Goal: Information Seeking & Learning: Learn about a topic

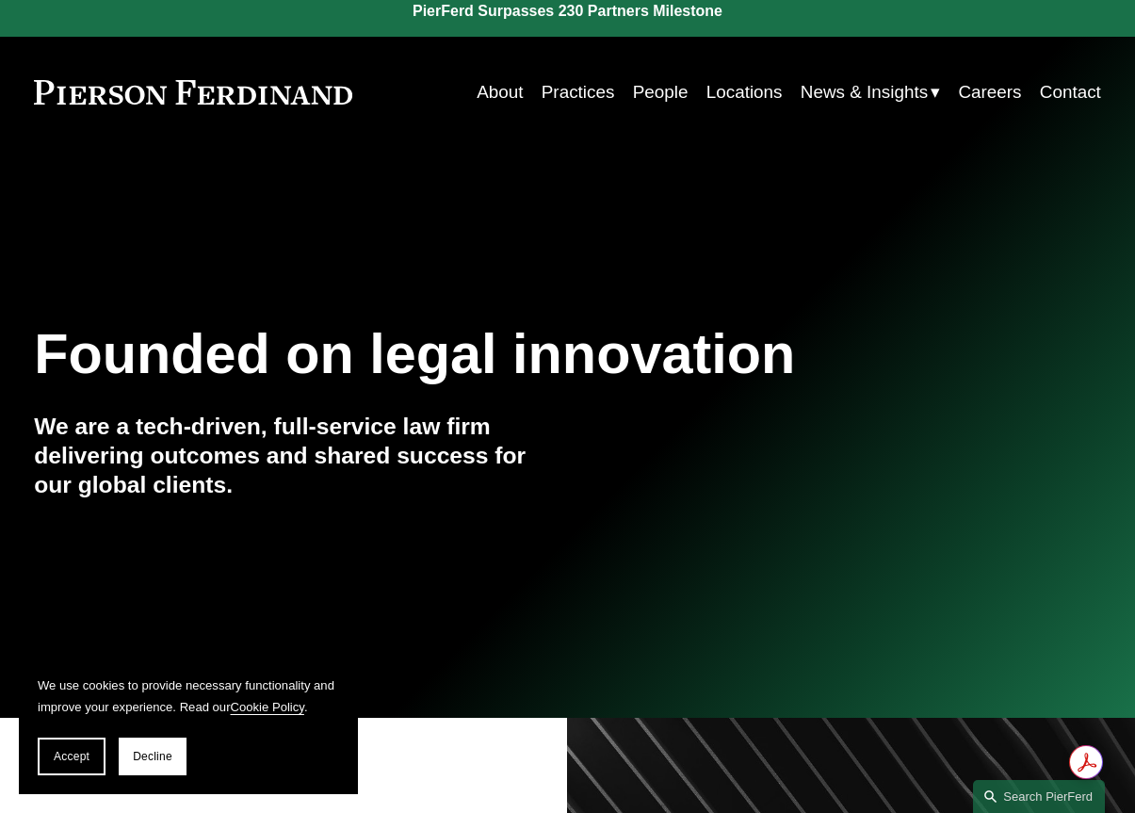
scroll to position [94, 0]
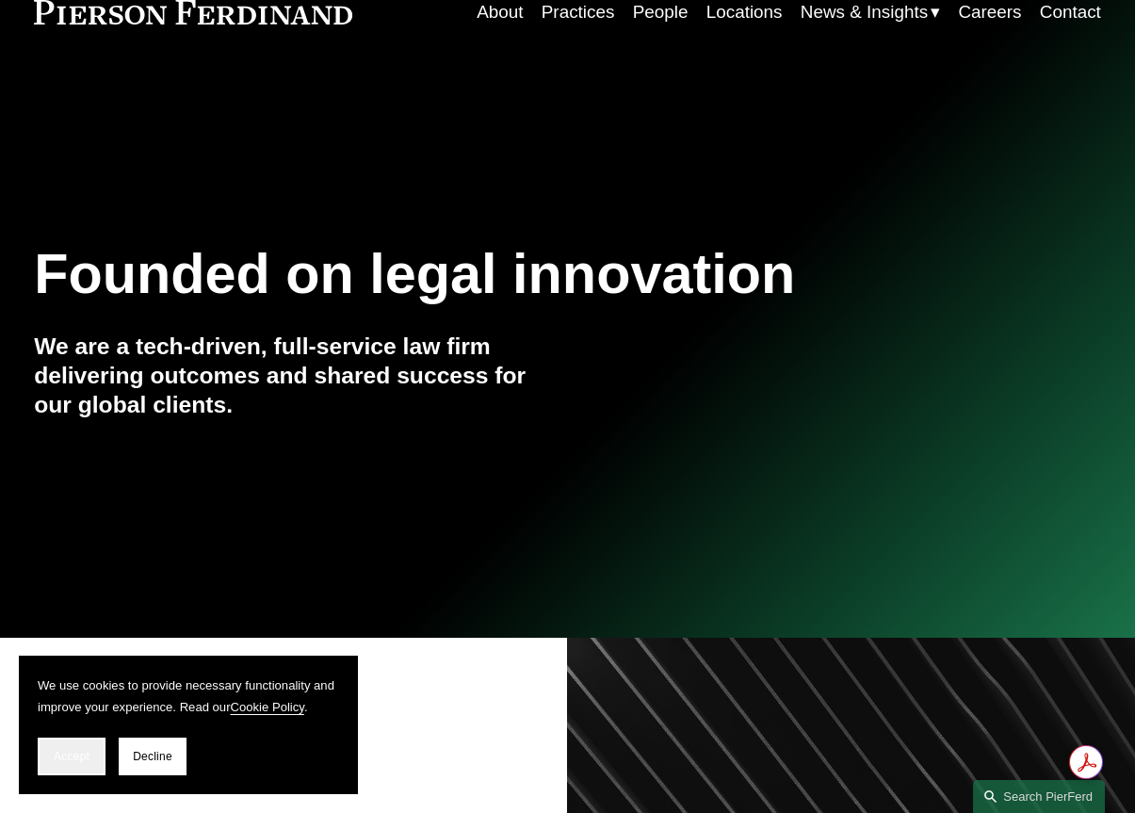
click at [84, 767] on button "Accept" at bounding box center [72, 756] width 68 height 38
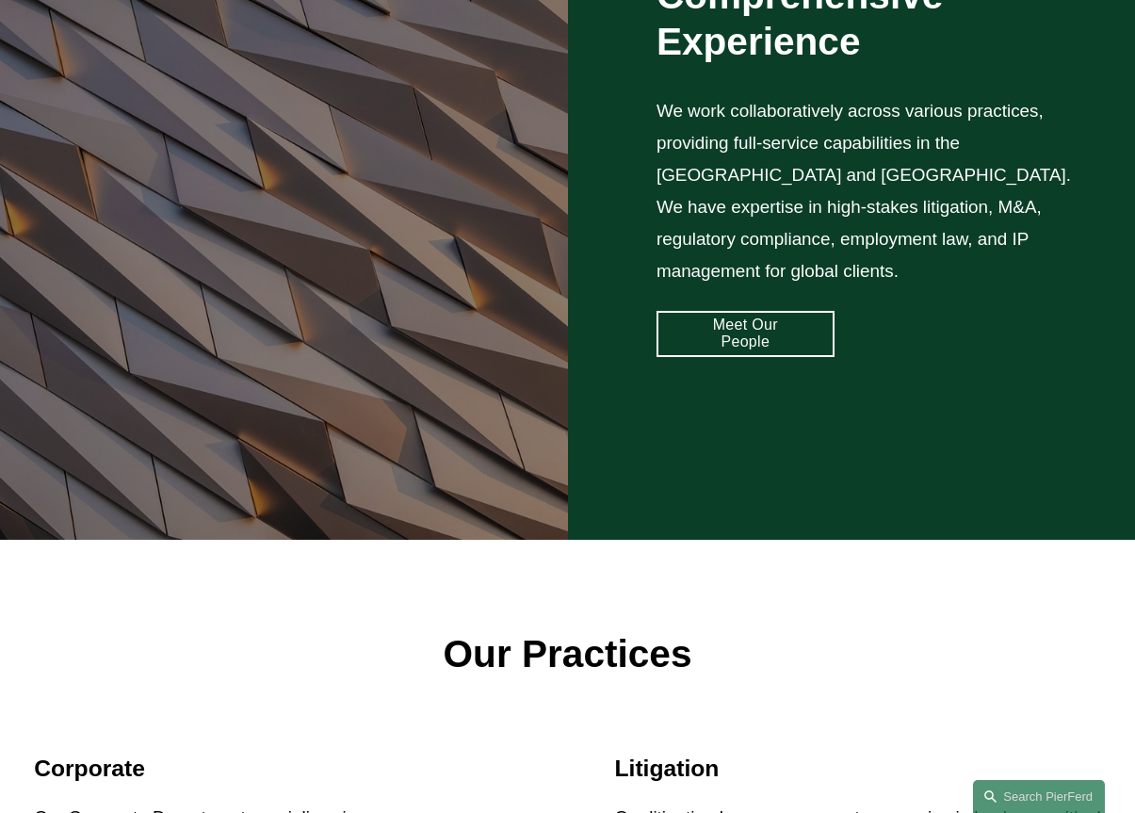
scroll to position [1883, 0]
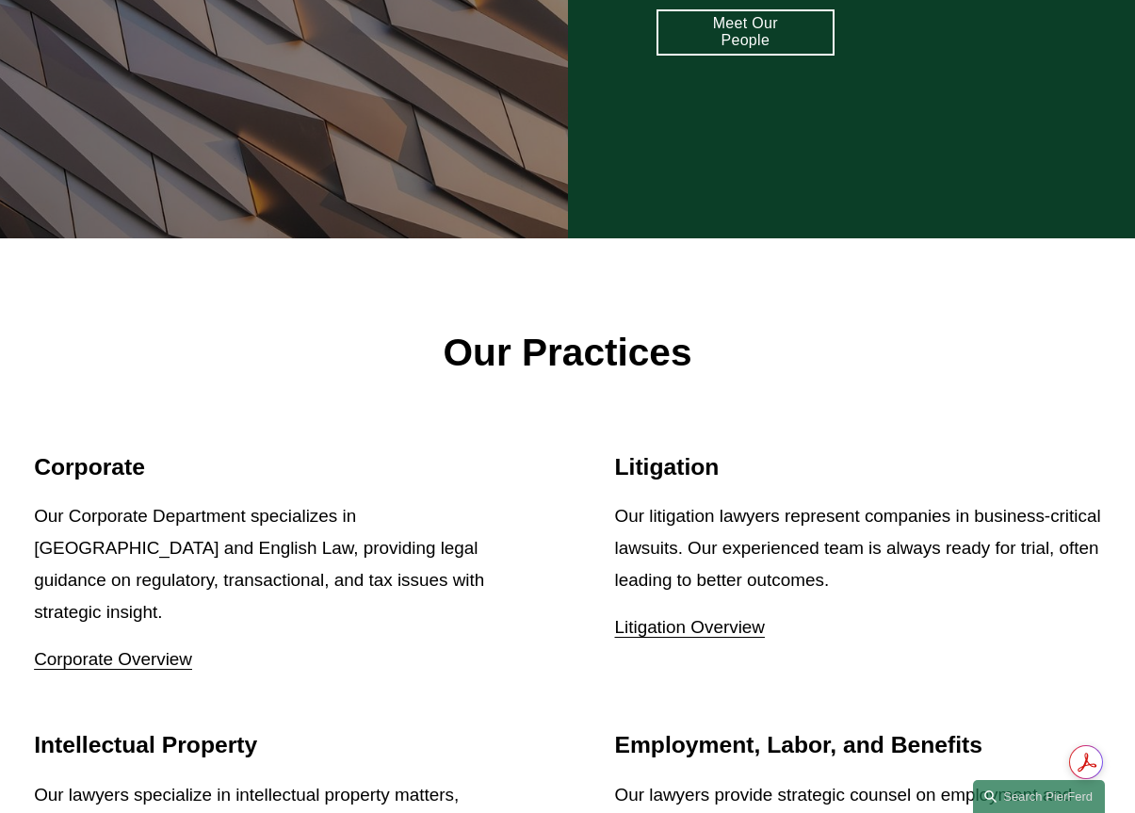
click at [726, 611] on p "Litigation Overview" at bounding box center [858, 627] width 486 height 32
click at [722, 617] on link "Litigation Overview" at bounding box center [690, 627] width 150 height 20
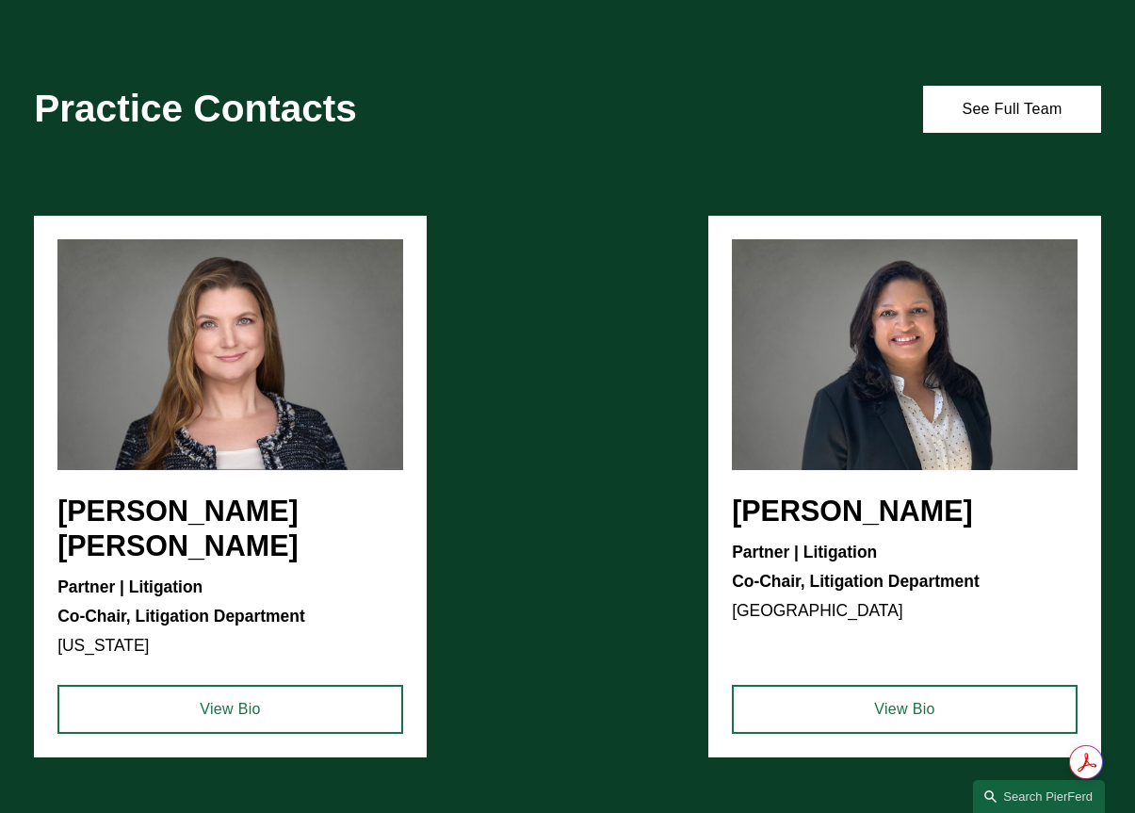
scroll to position [565, 0]
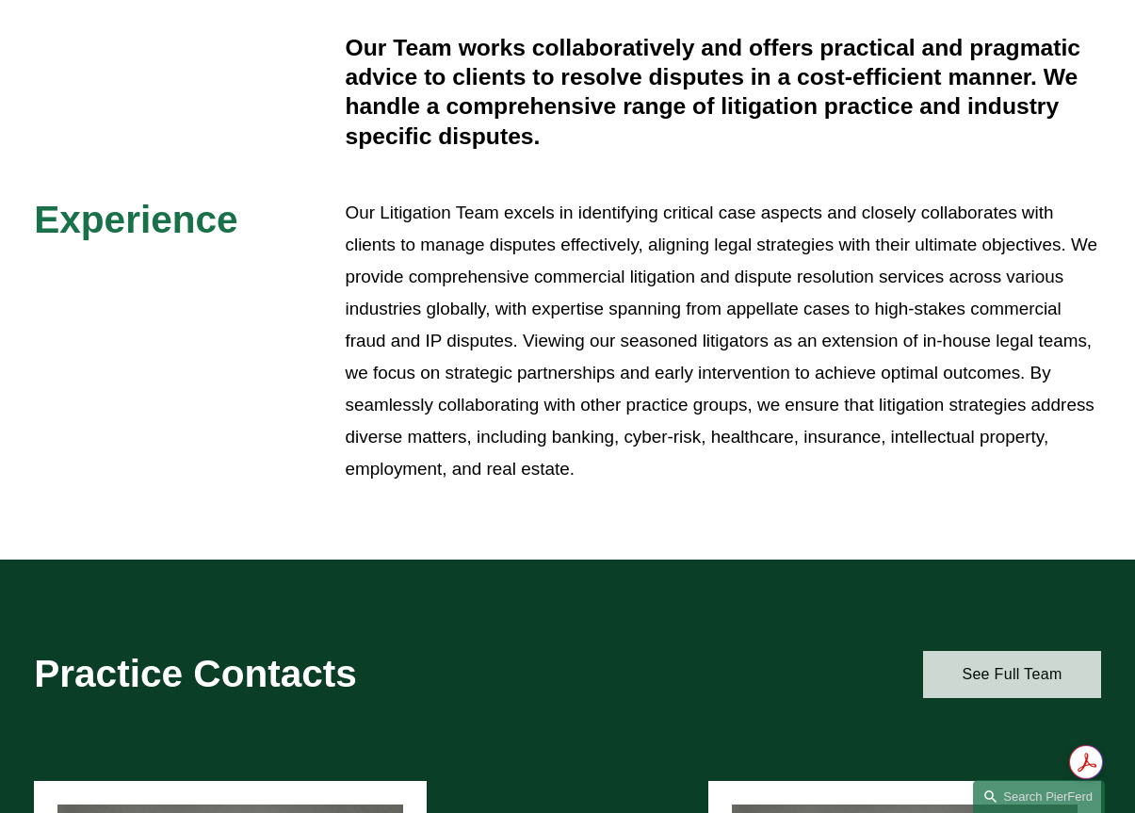
click at [1029, 681] on link "See Full Team" at bounding box center [1012, 674] width 178 height 46
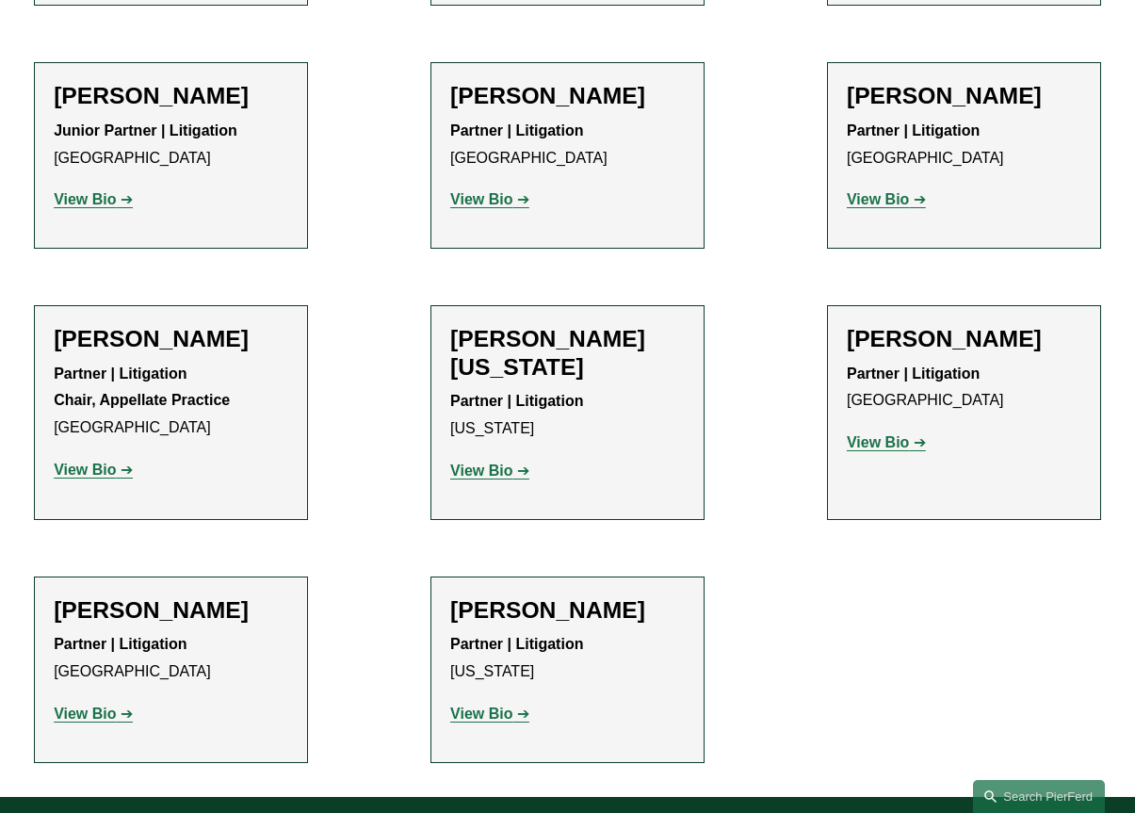
scroll to position [10111, 0]
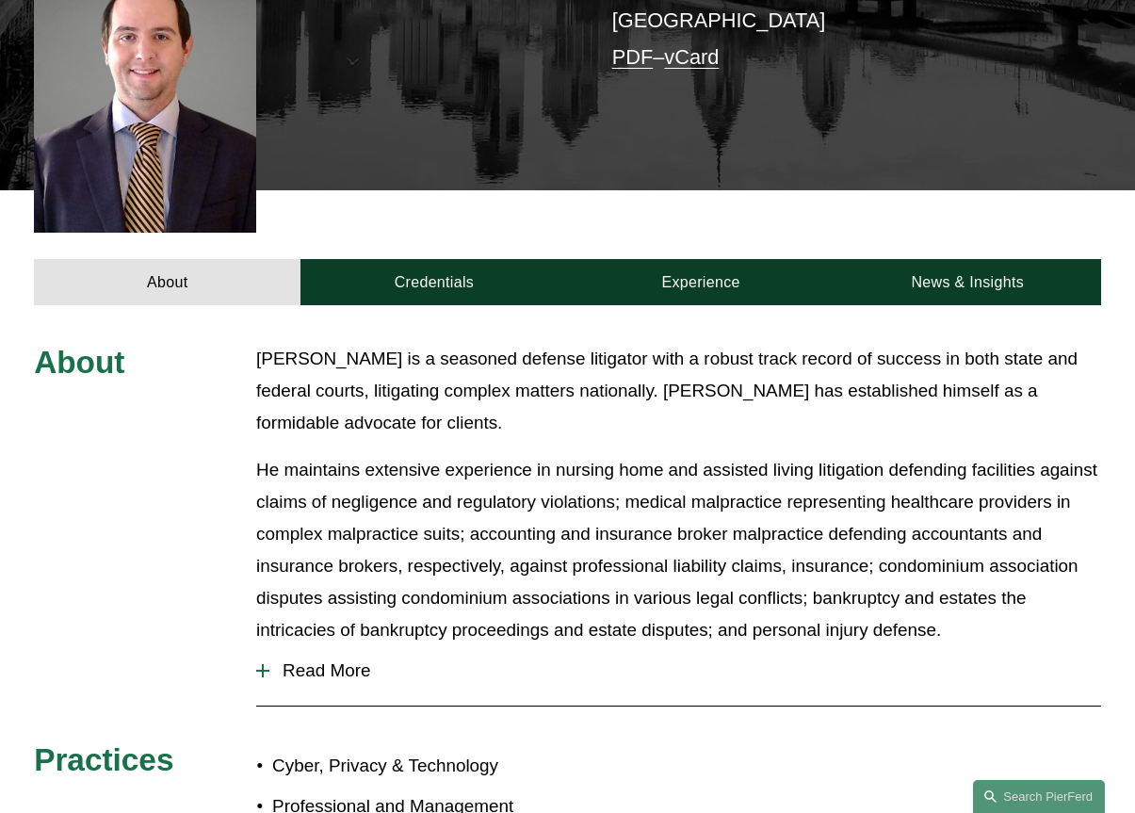
scroll to position [471, 0]
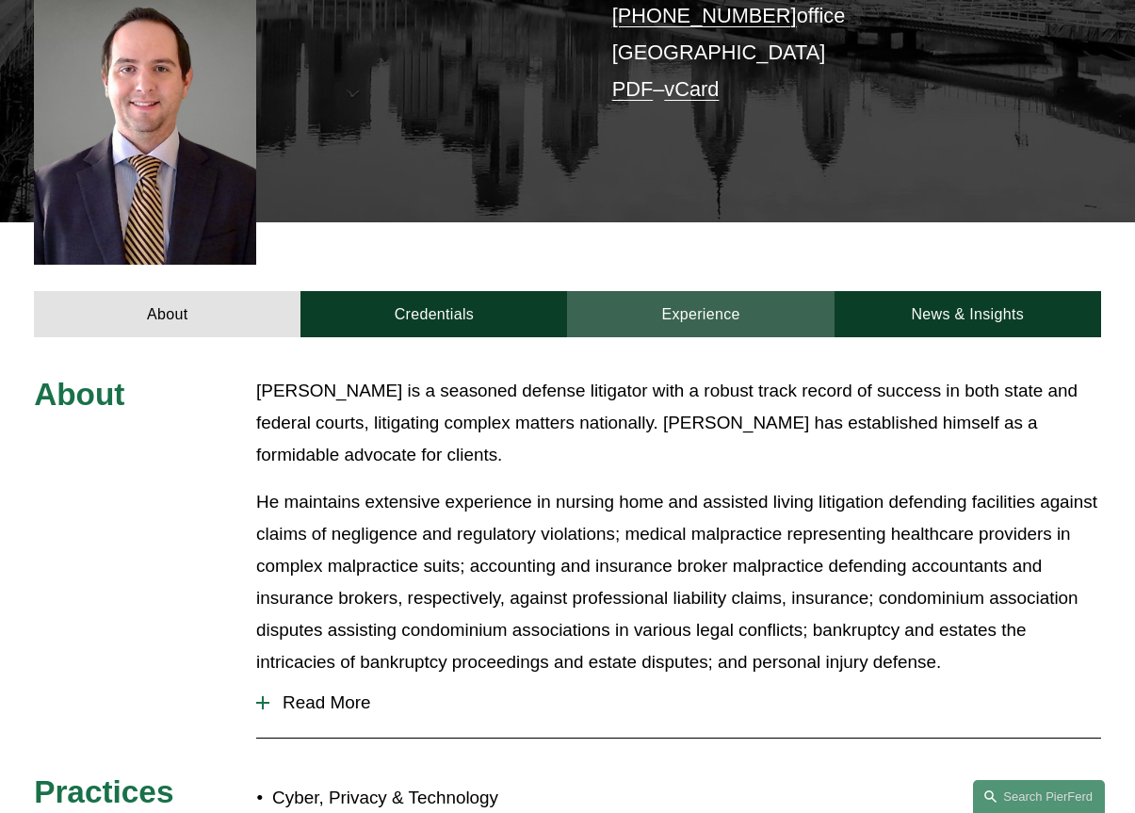
click at [689, 297] on link "Experience" at bounding box center [700, 314] width 267 height 46
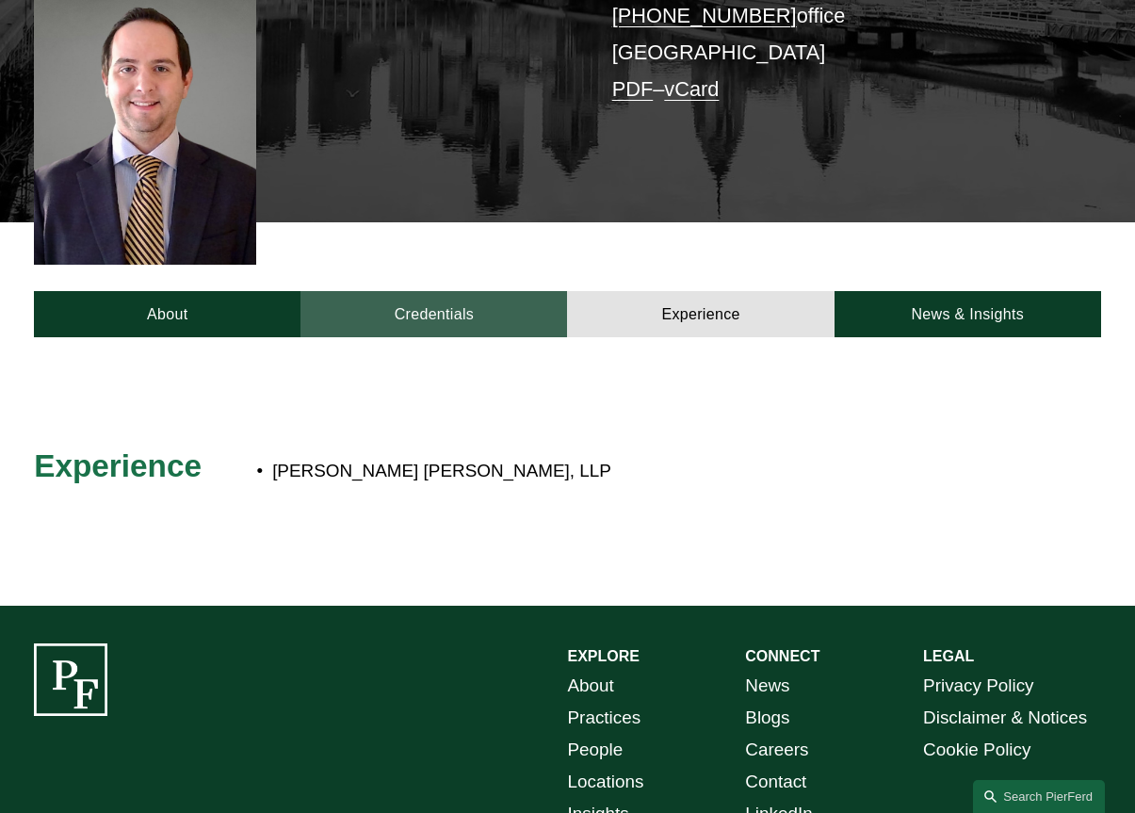
click at [508, 291] on link "Credentials" at bounding box center [433, 314] width 267 height 46
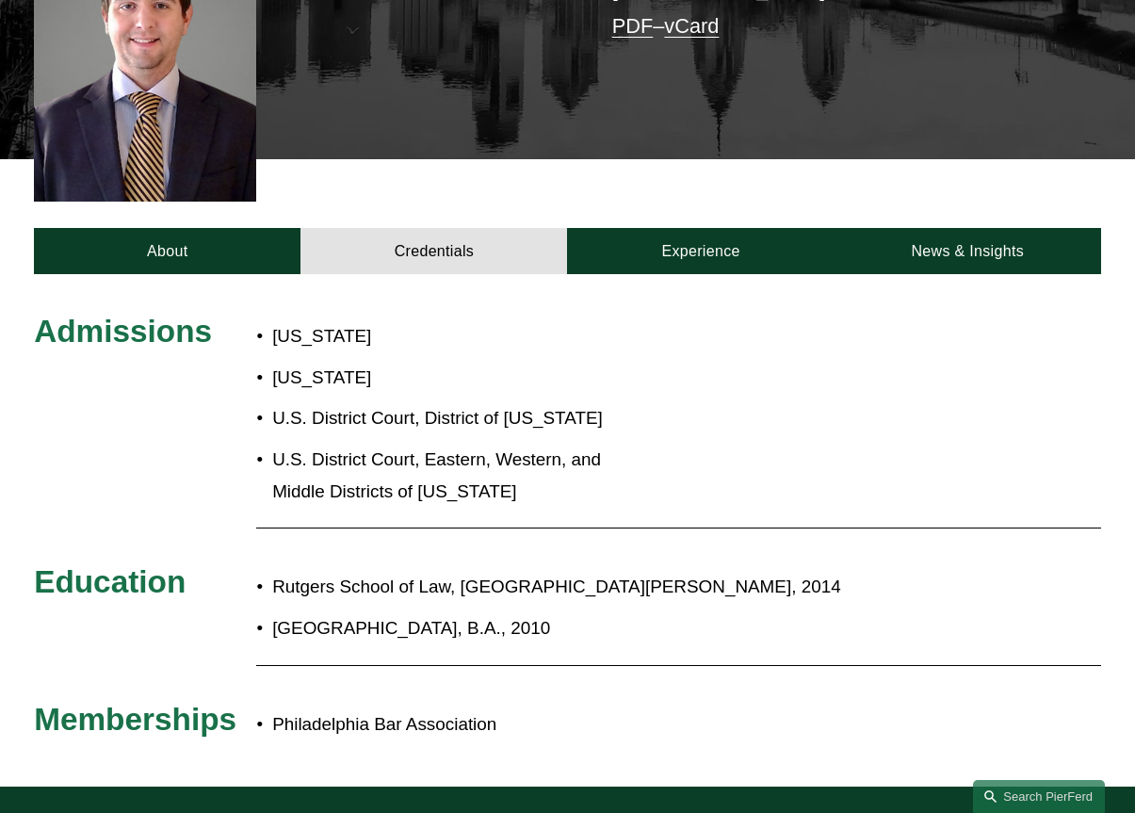
scroll to position [565, 0]
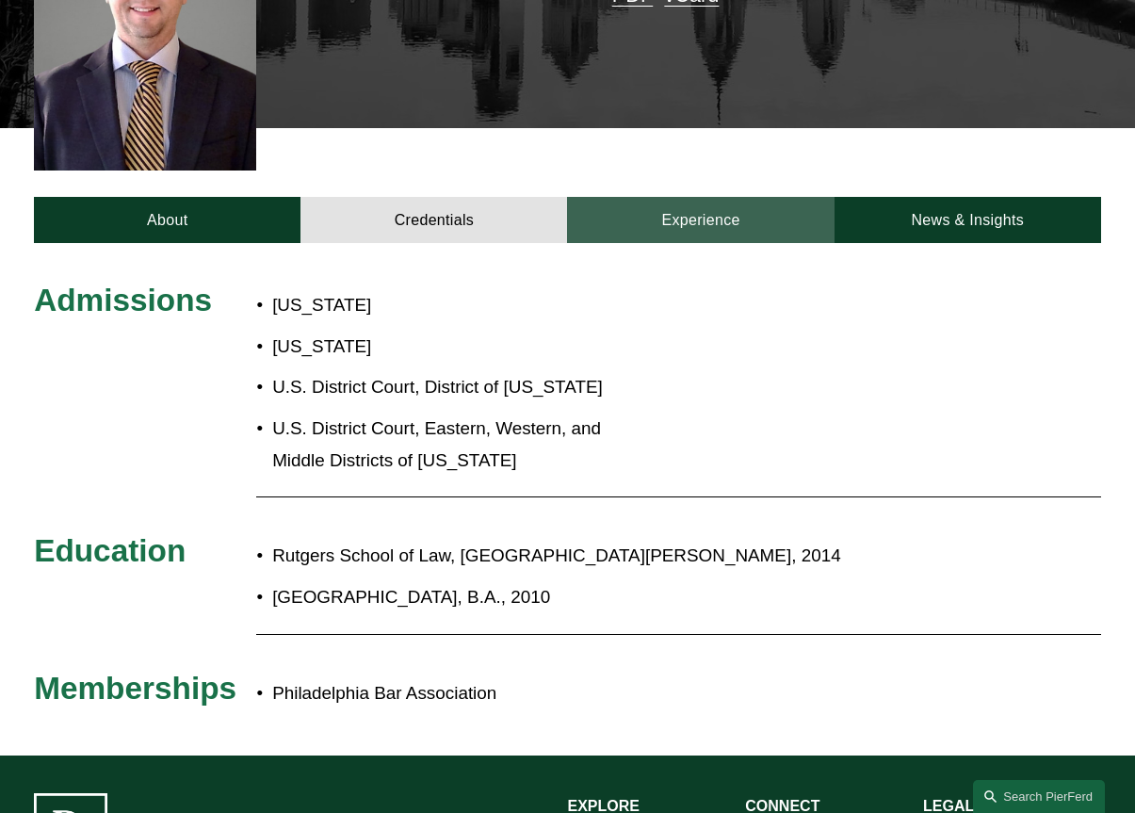
click at [725, 197] on link "Experience" at bounding box center [700, 220] width 267 height 46
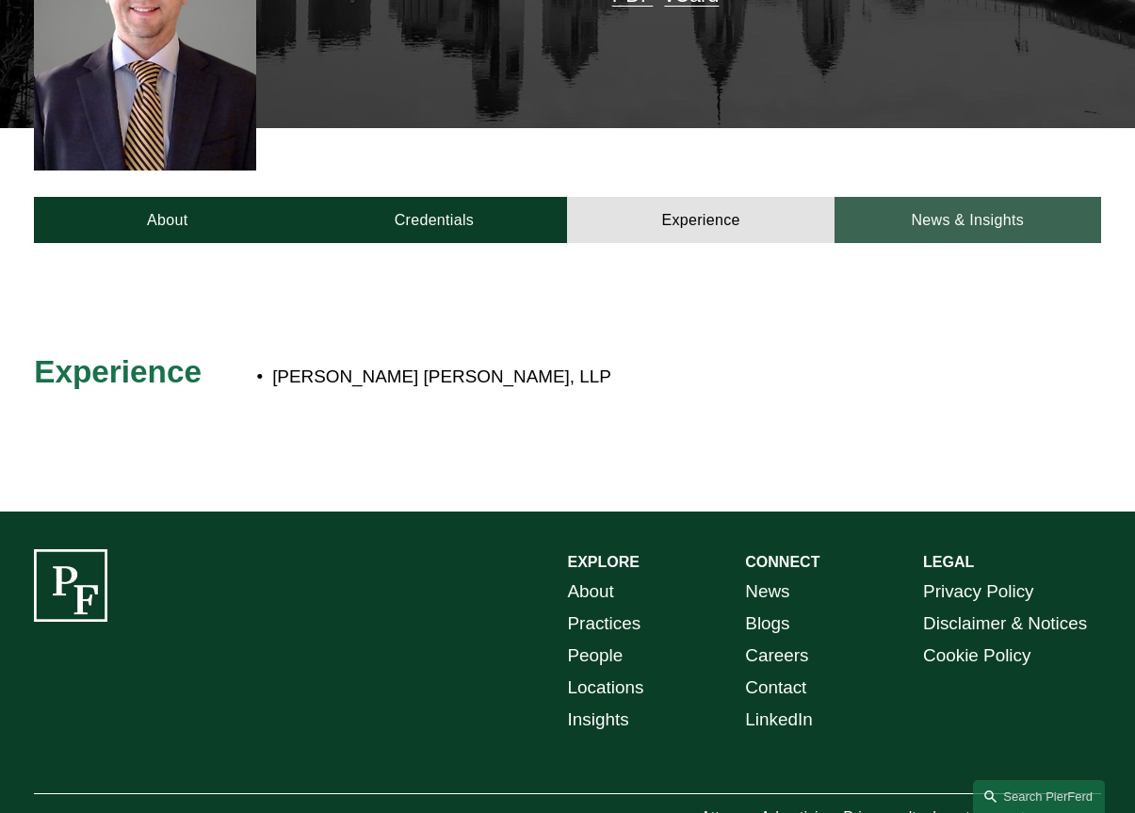
click at [990, 197] on link "News & Insights" at bounding box center [967, 220] width 267 height 46
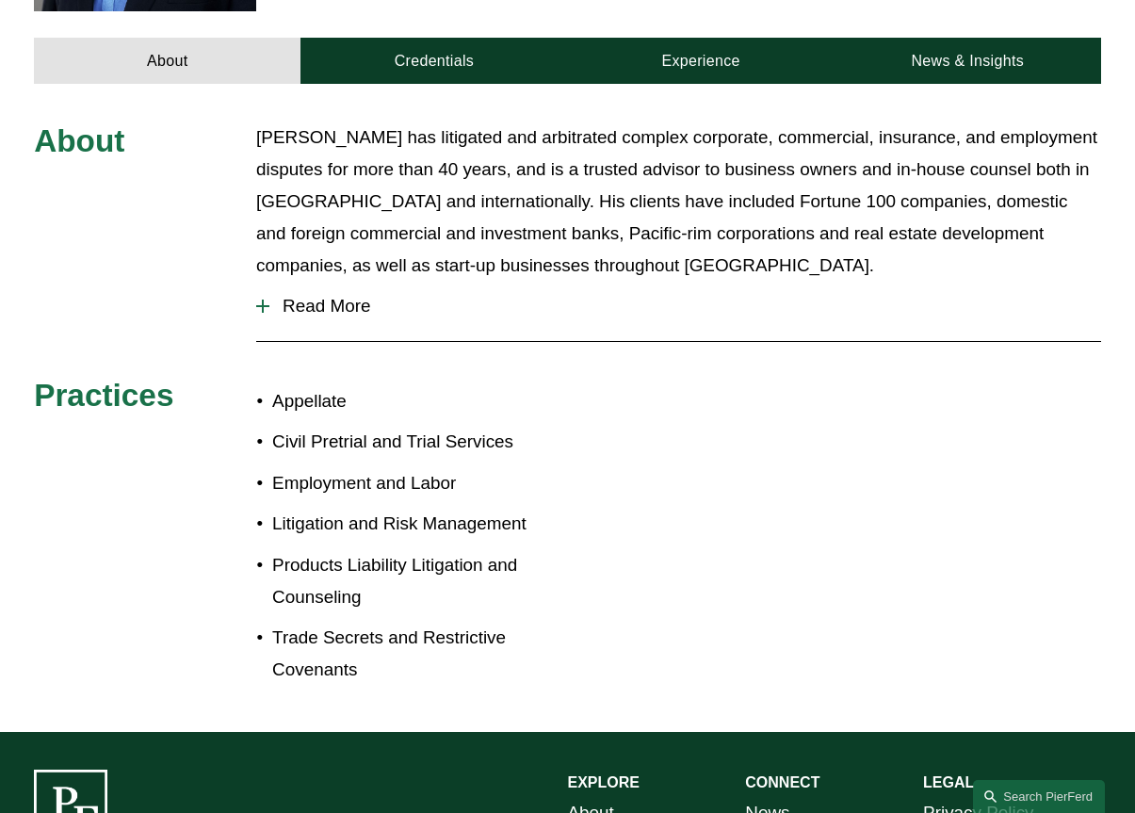
scroll to position [471, 0]
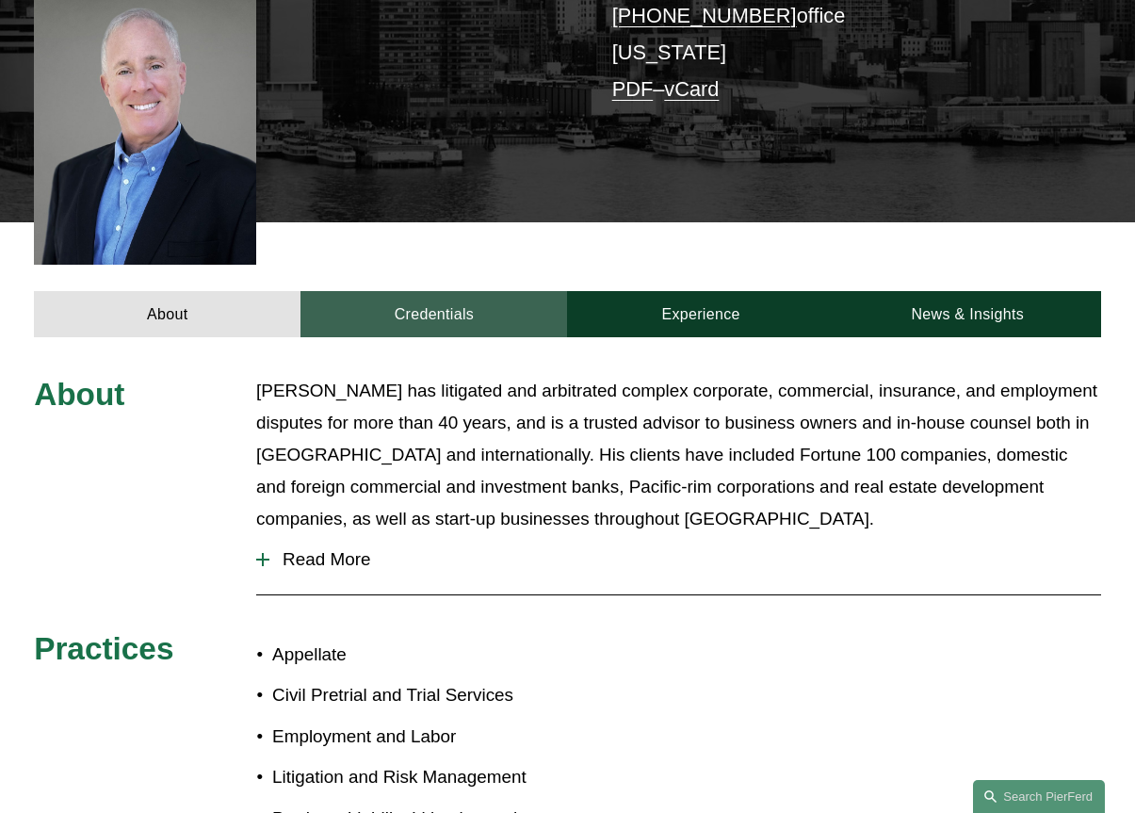
click at [469, 297] on link "Credentials" at bounding box center [433, 314] width 267 height 46
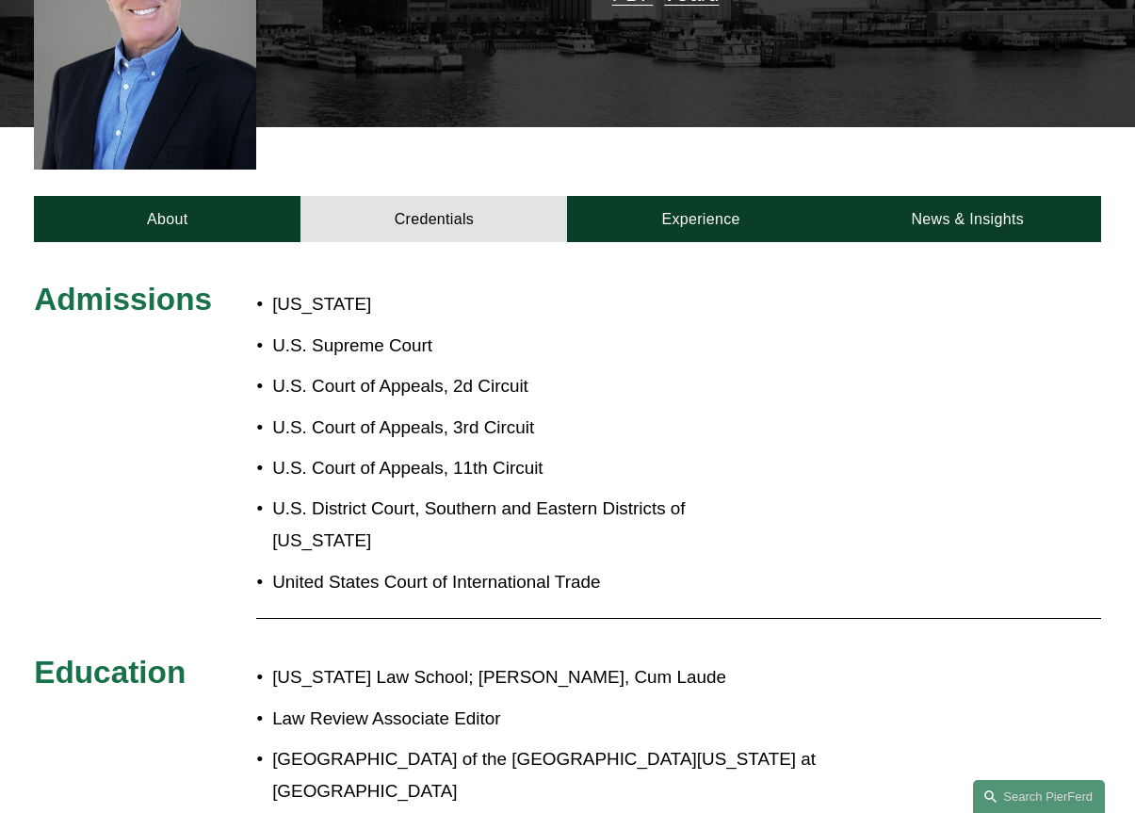
scroll to position [565, 0]
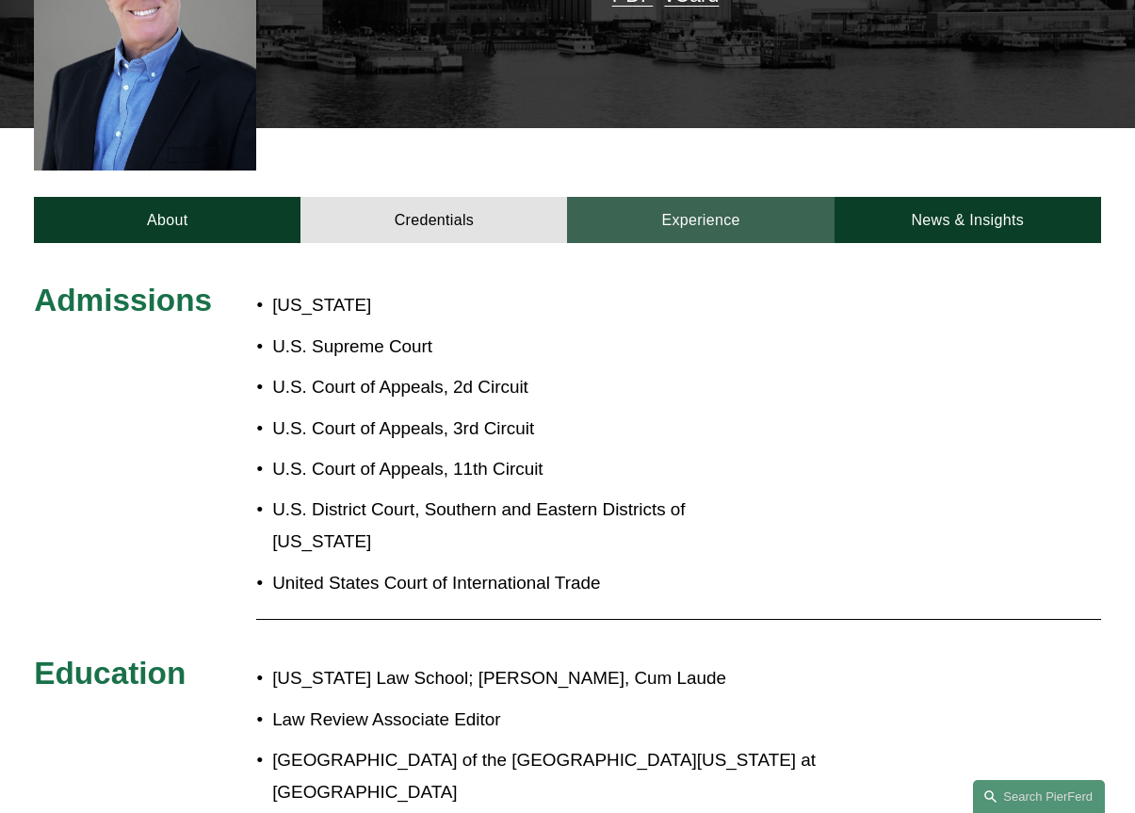
click at [710, 208] on link "Experience" at bounding box center [700, 220] width 267 height 46
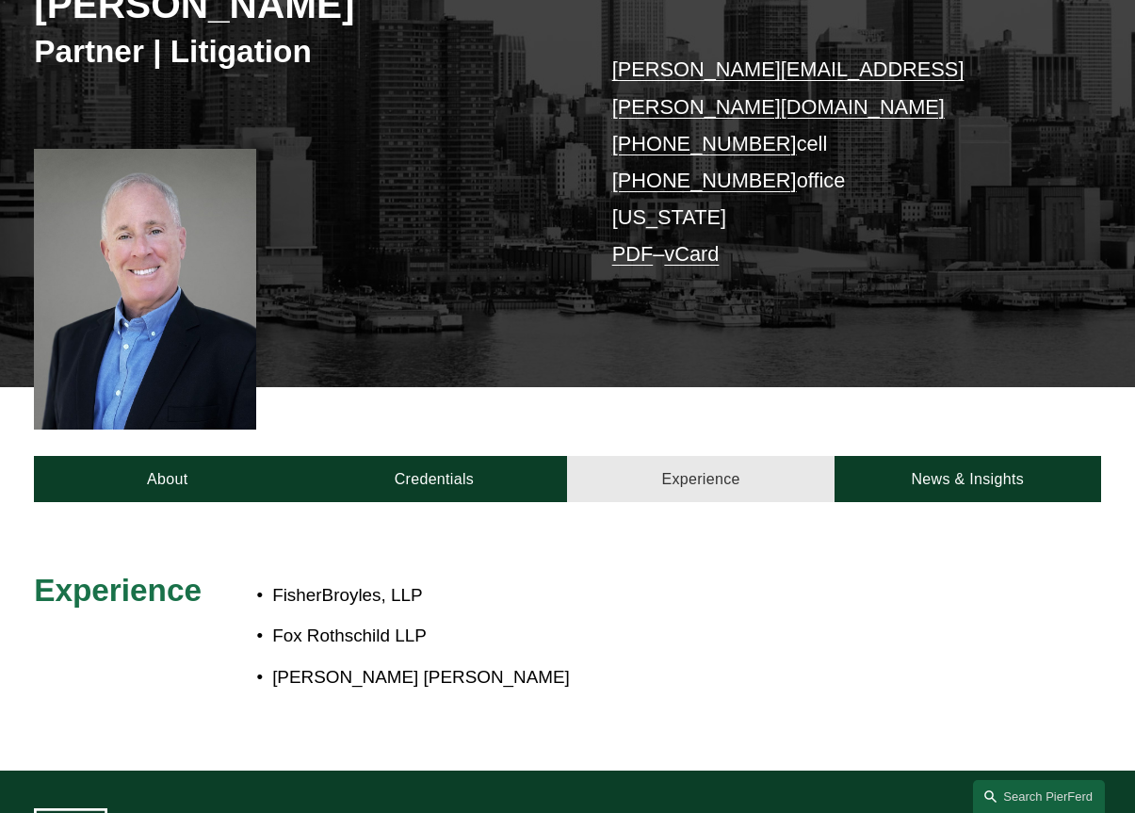
scroll to position [377, 0]
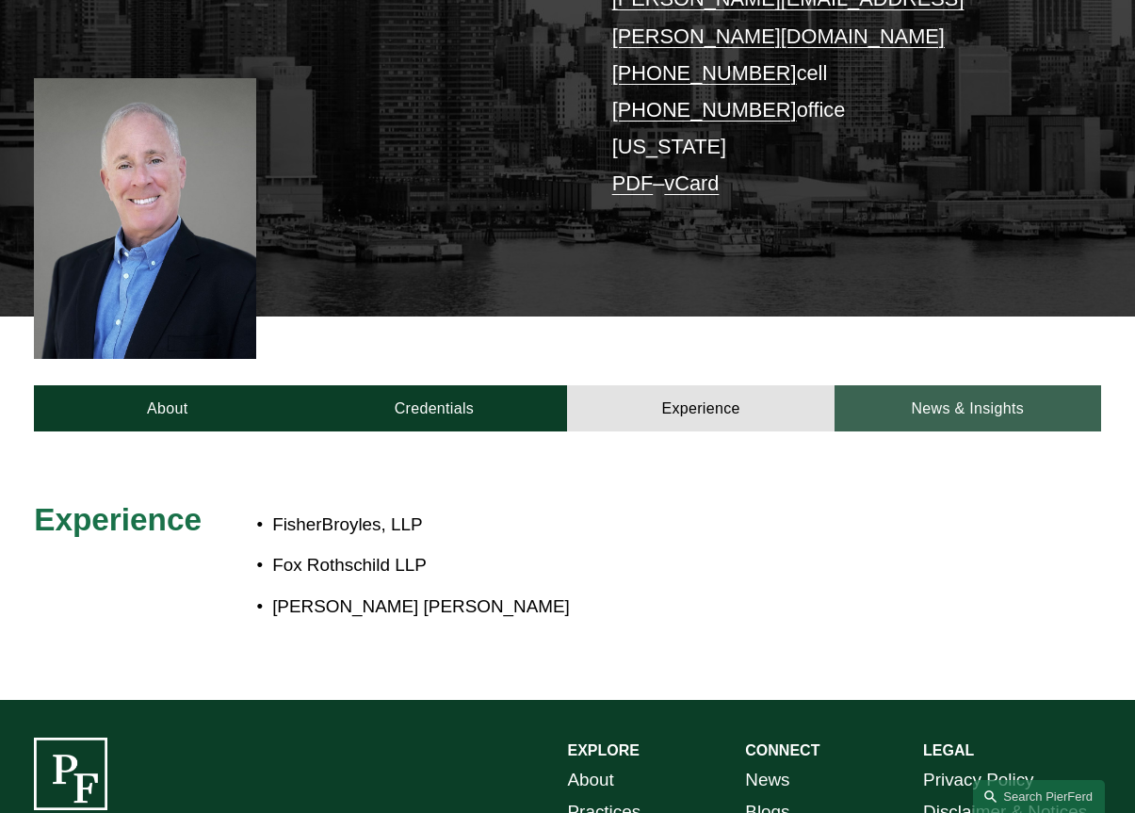
click at [963, 385] on link "News & Insights" at bounding box center [967, 408] width 267 height 46
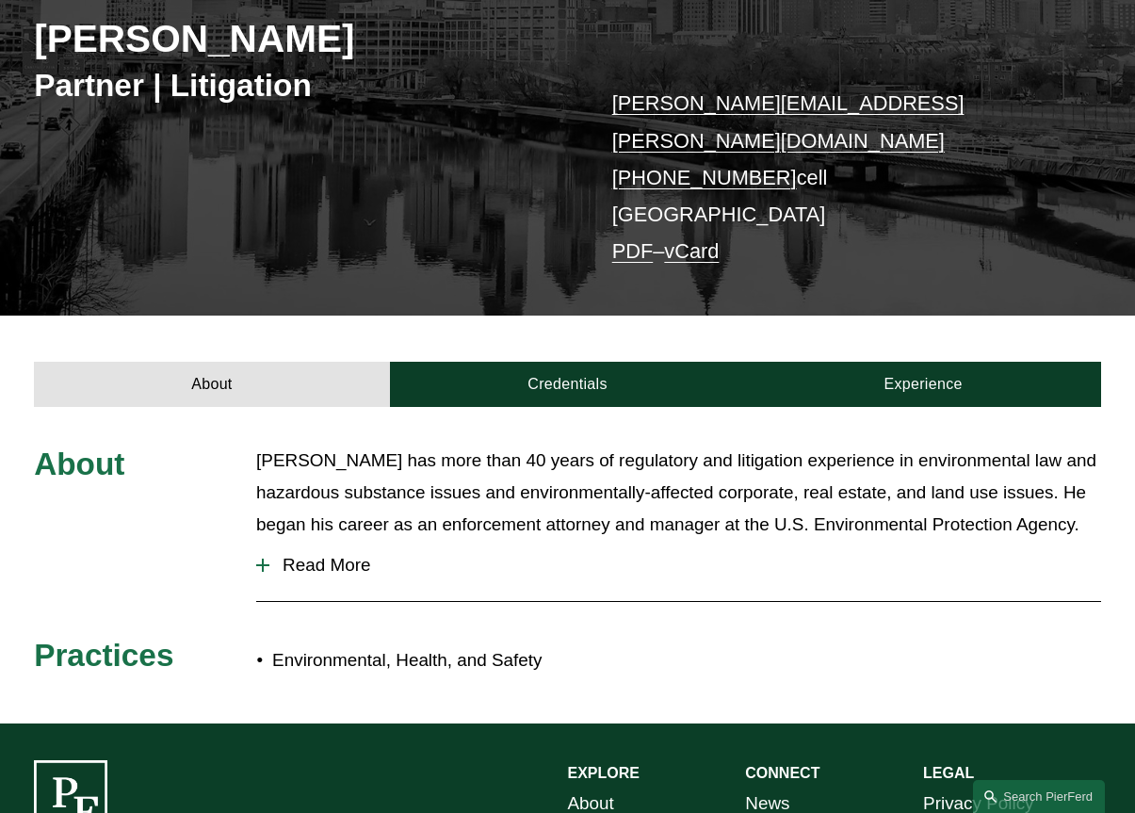
scroll to position [283, 0]
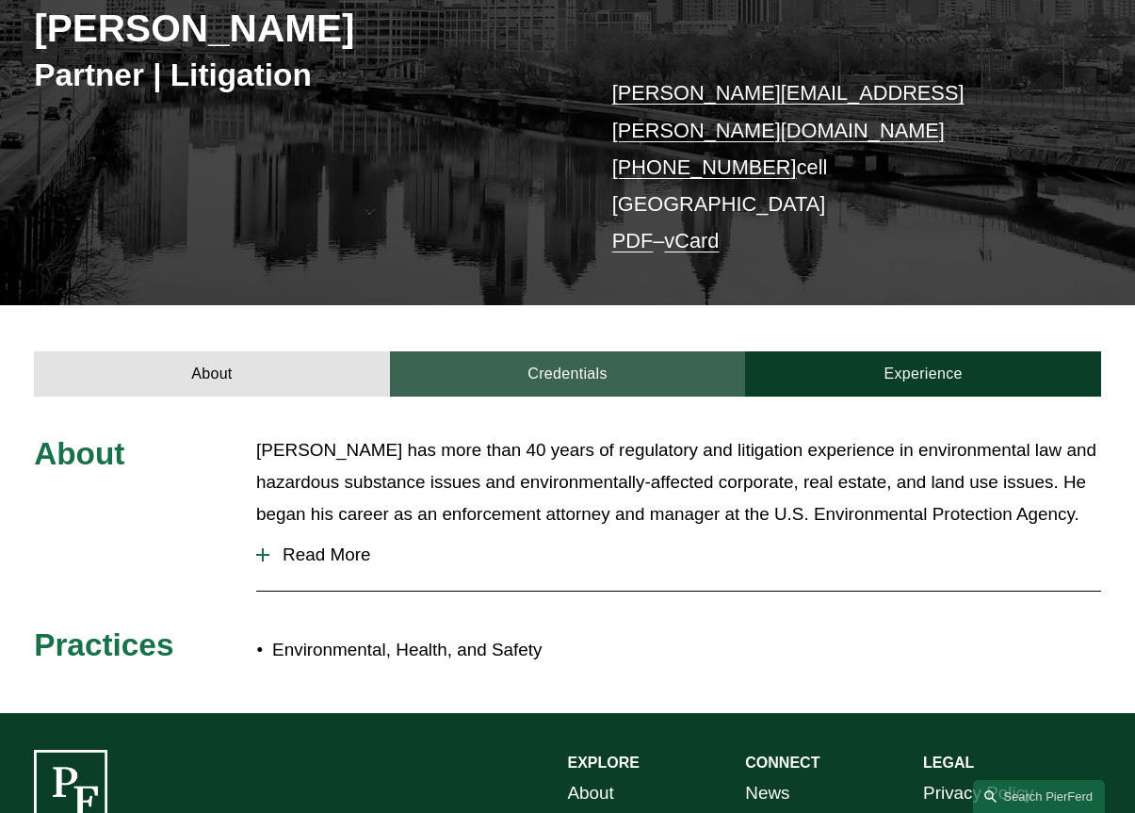
click at [568, 351] on link "Credentials" at bounding box center [568, 374] width 356 height 46
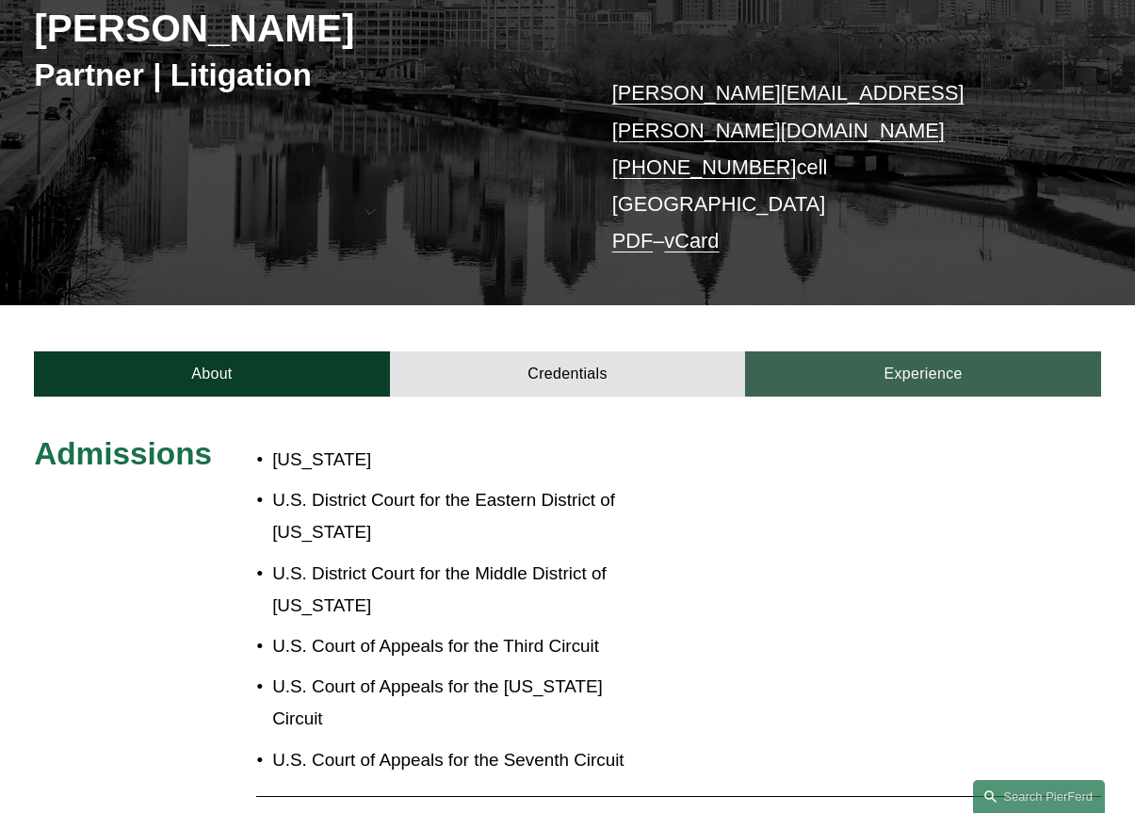
click at [832, 351] on link "Experience" at bounding box center [923, 374] width 356 height 46
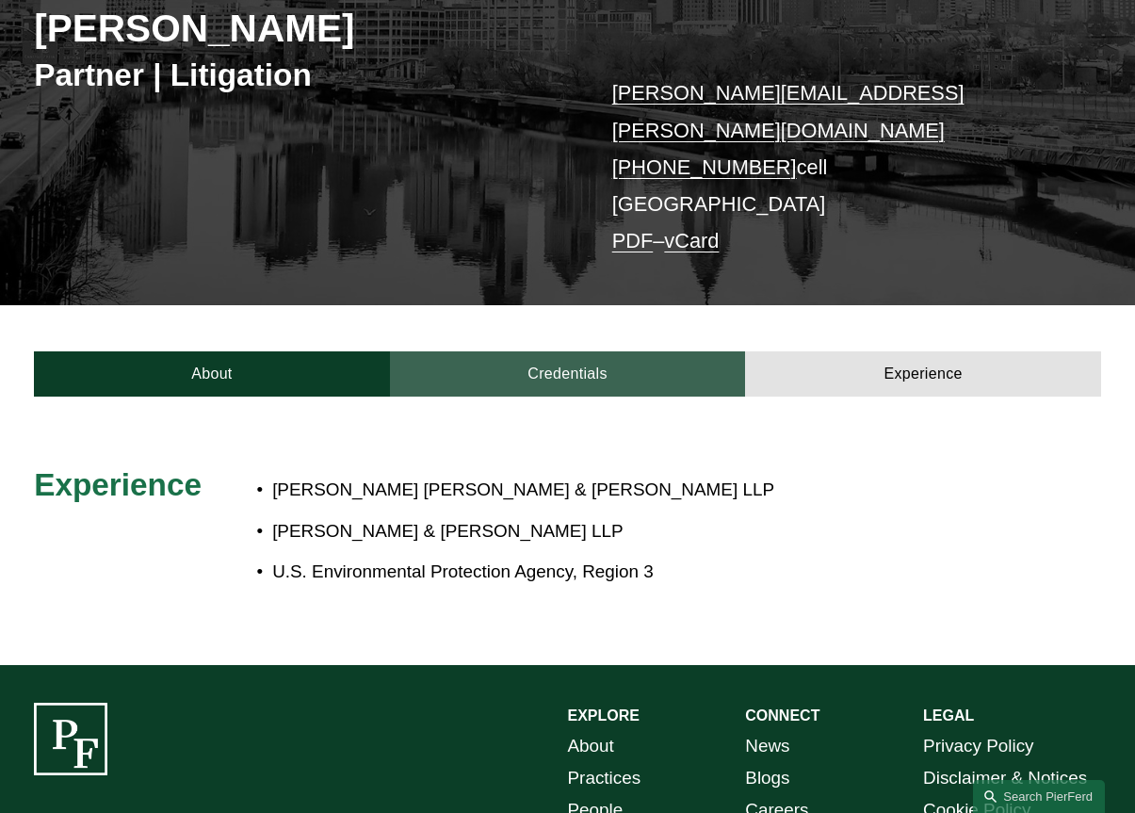
click at [585, 351] on link "Credentials" at bounding box center [568, 374] width 356 height 46
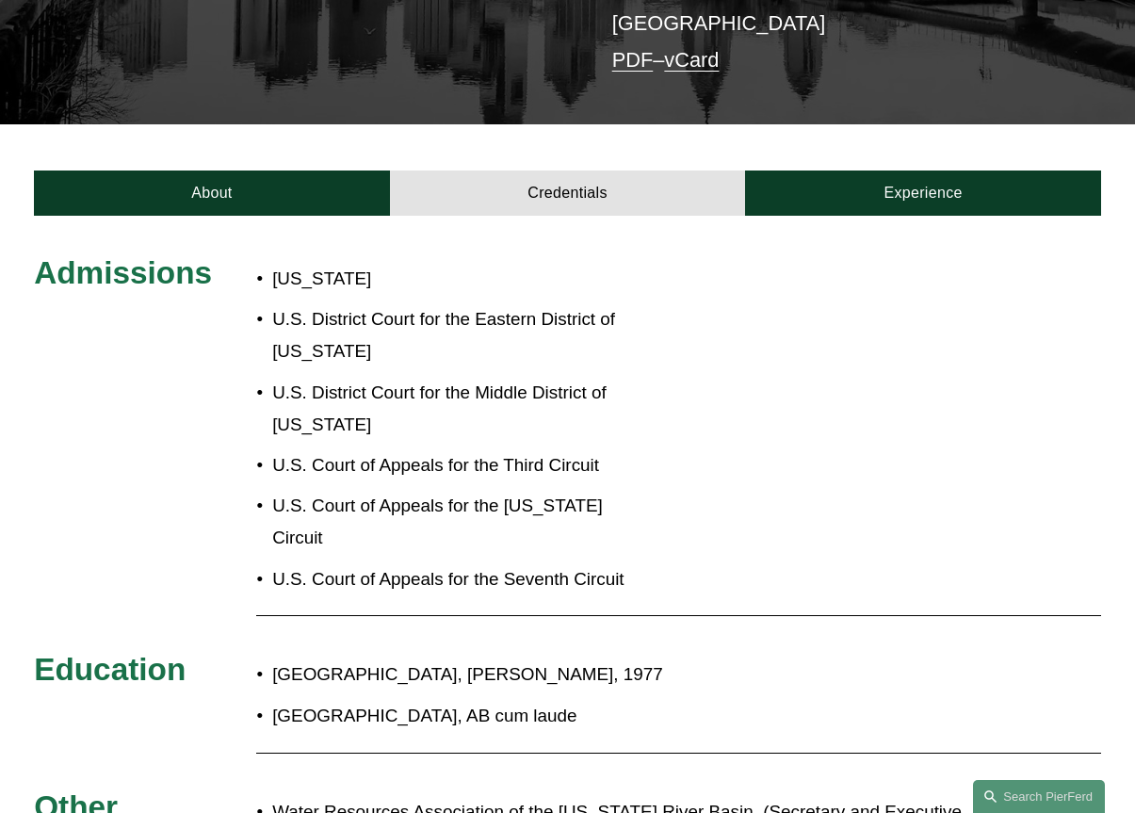
scroll to position [471, 0]
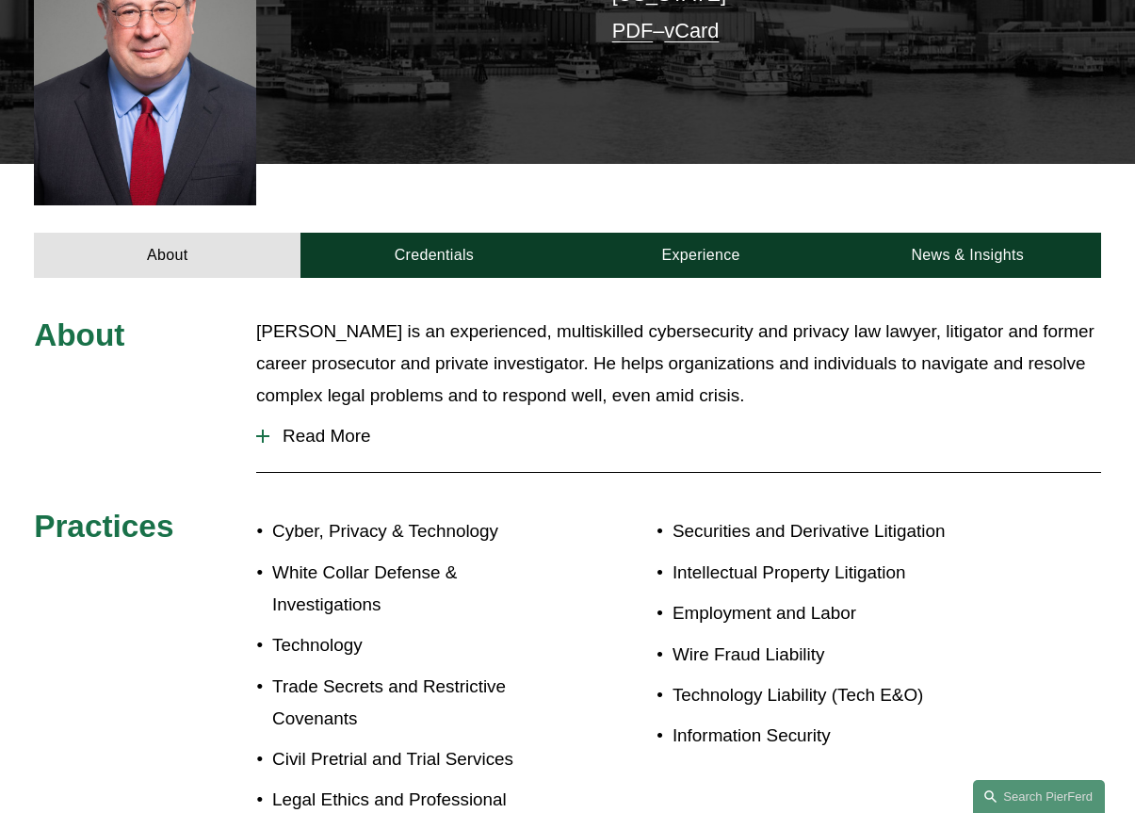
scroll to position [565, 0]
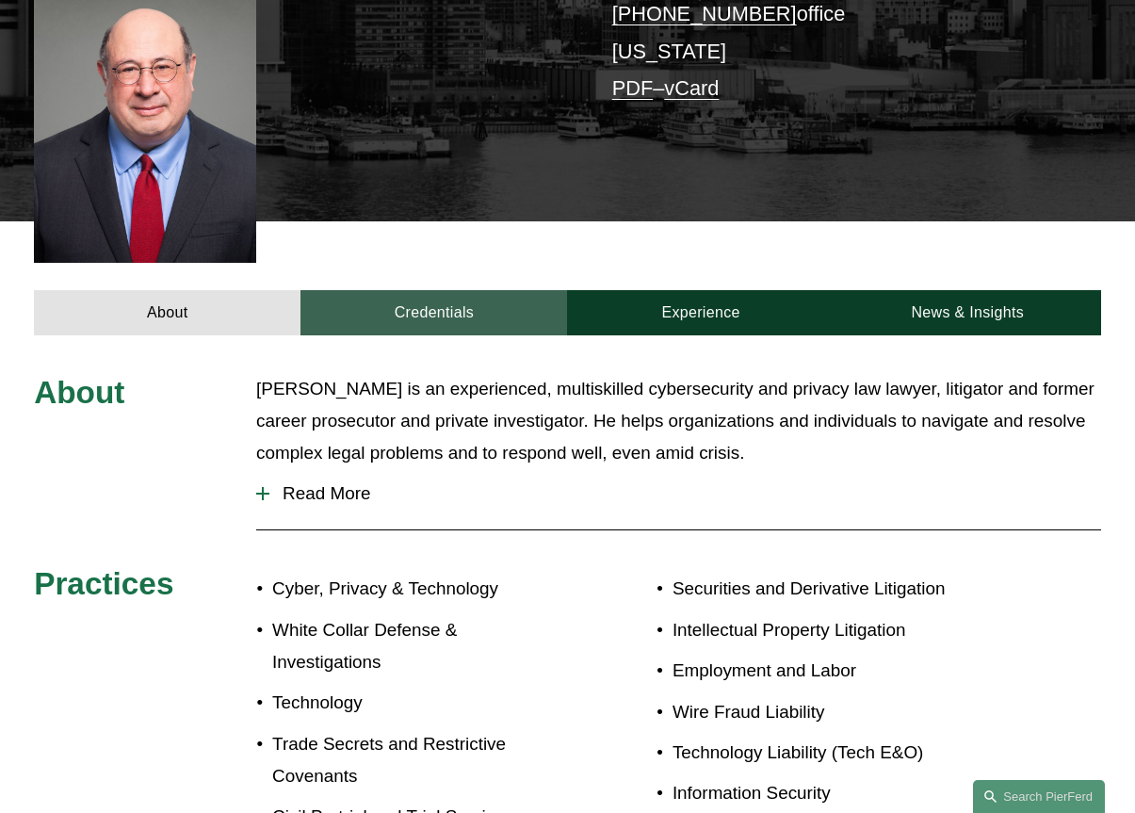
click at [422, 290] on link "Credentials" at bounding box center [433, 313] width 267 height 46
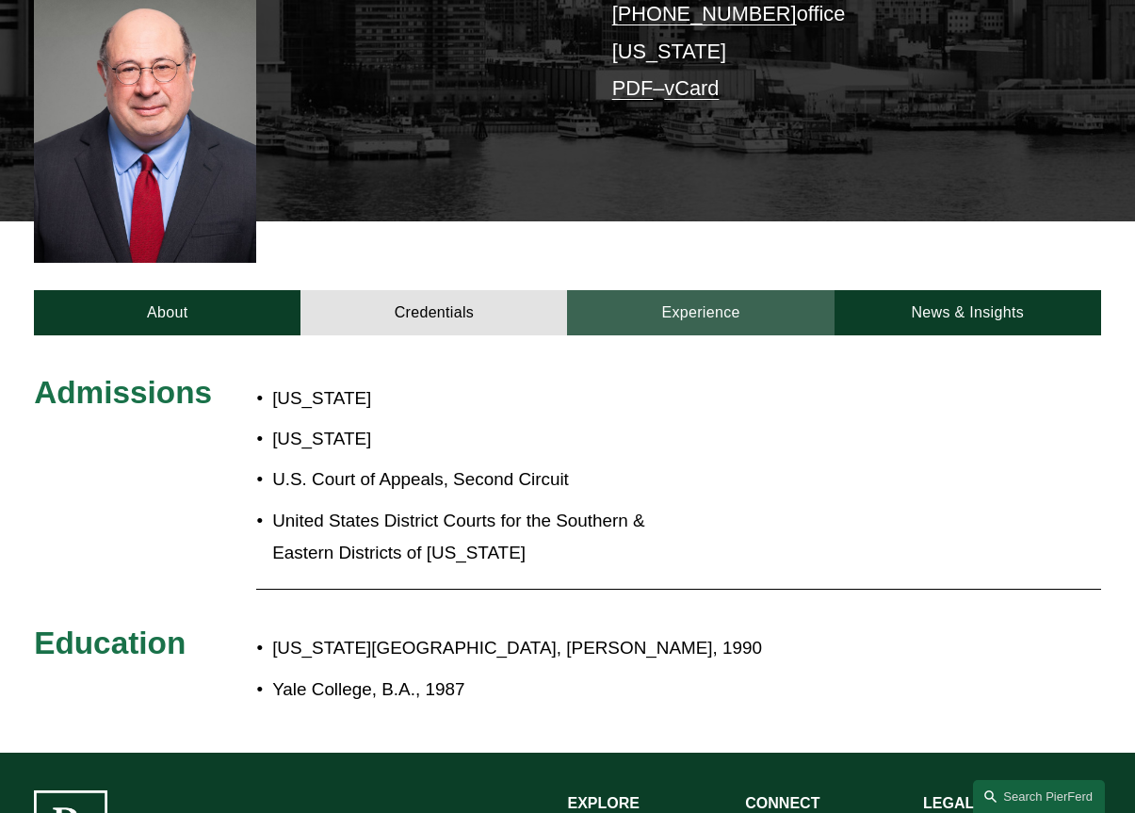
click at [674, 290] on link "Experience" at bounding box center [700, 313] width 267 height 46
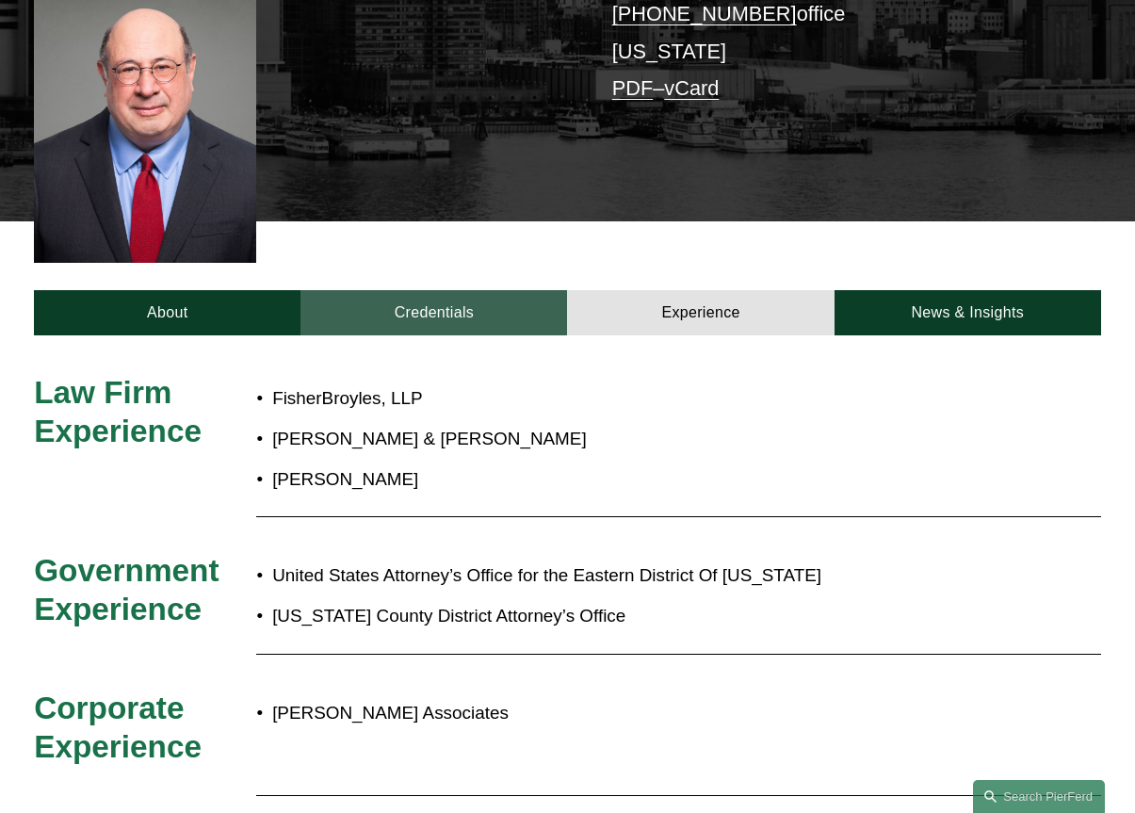
click at [524, 290] on link "Credentials" at bounding box center [433, 313] width 267 height 46
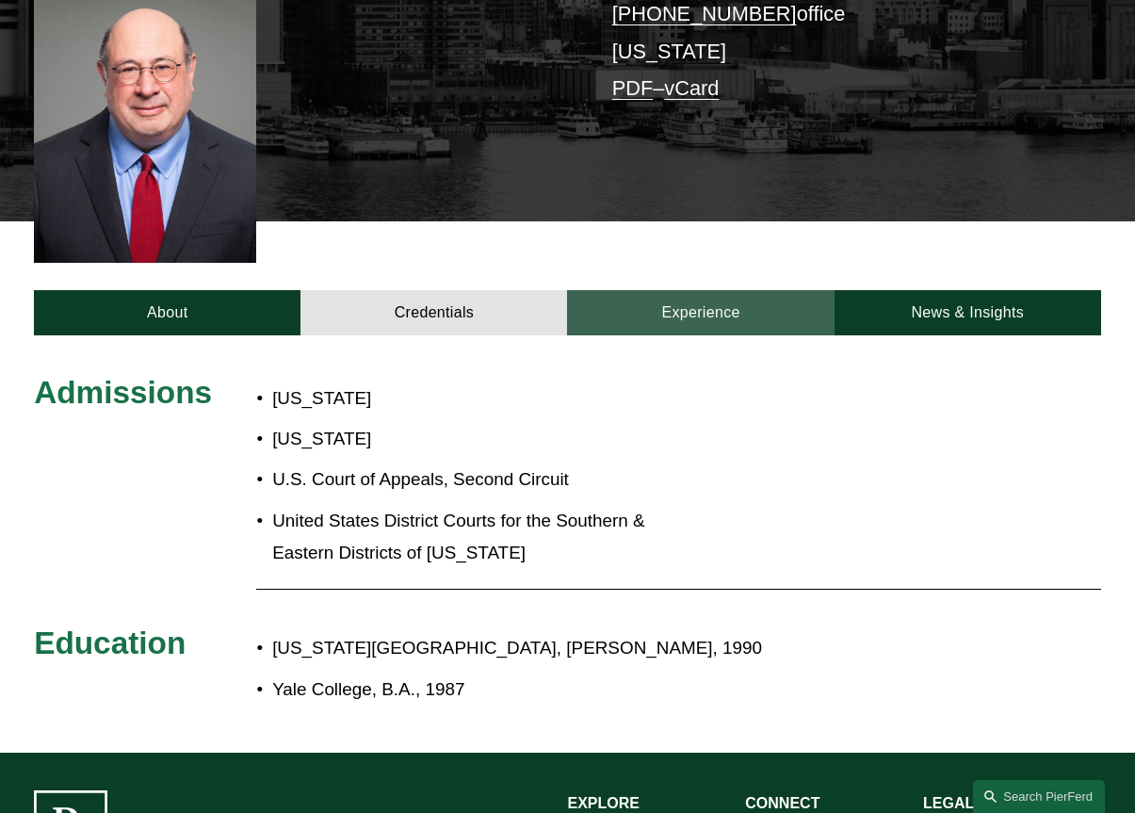
click at [699, 290] on link "Experience" at bounding box center [700, 313] width 267 height 46
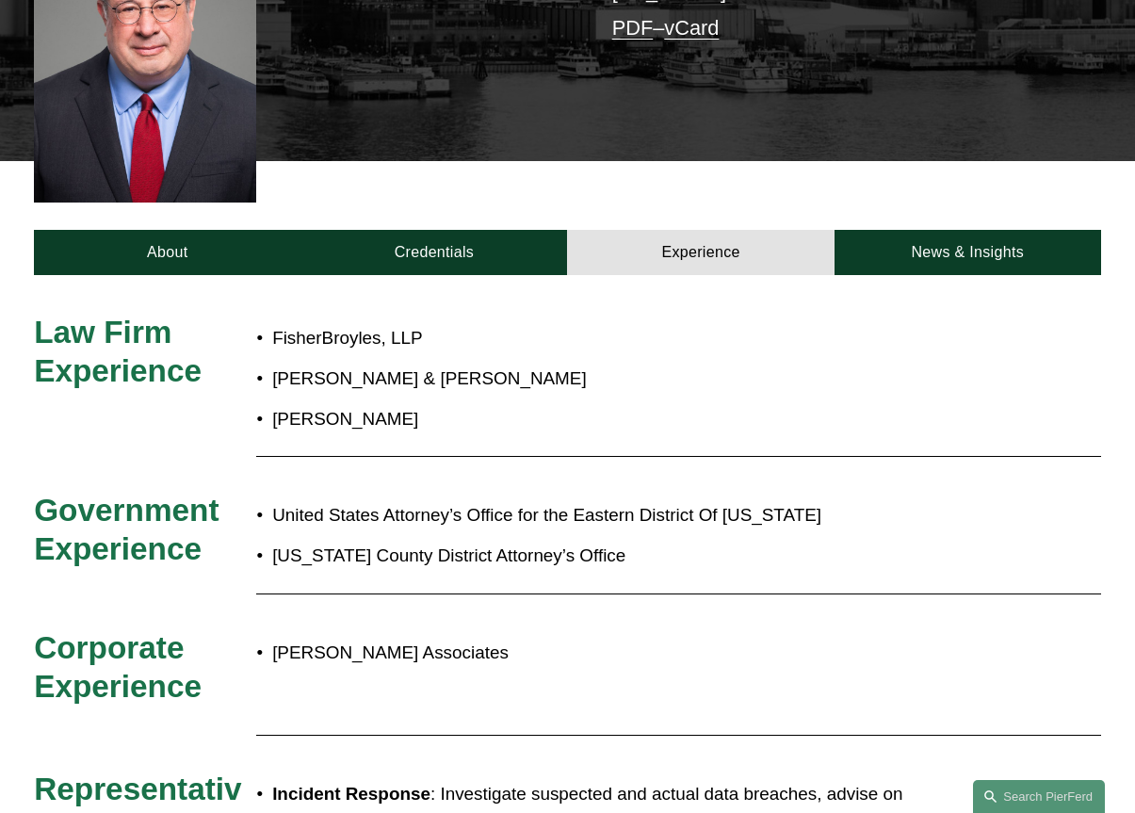
scroll to position [659, 0]
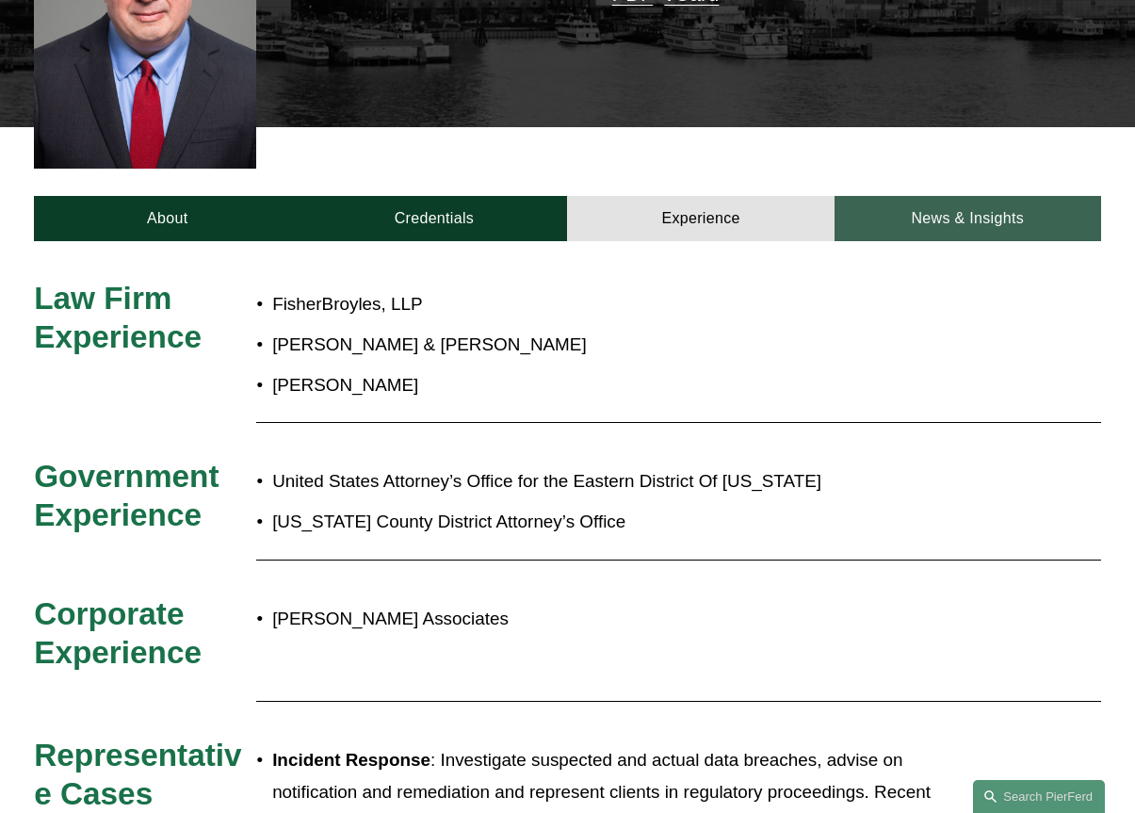
click at [915, 196] on link "News & Insights" at bounding box center [967, 219] width 267 height 46
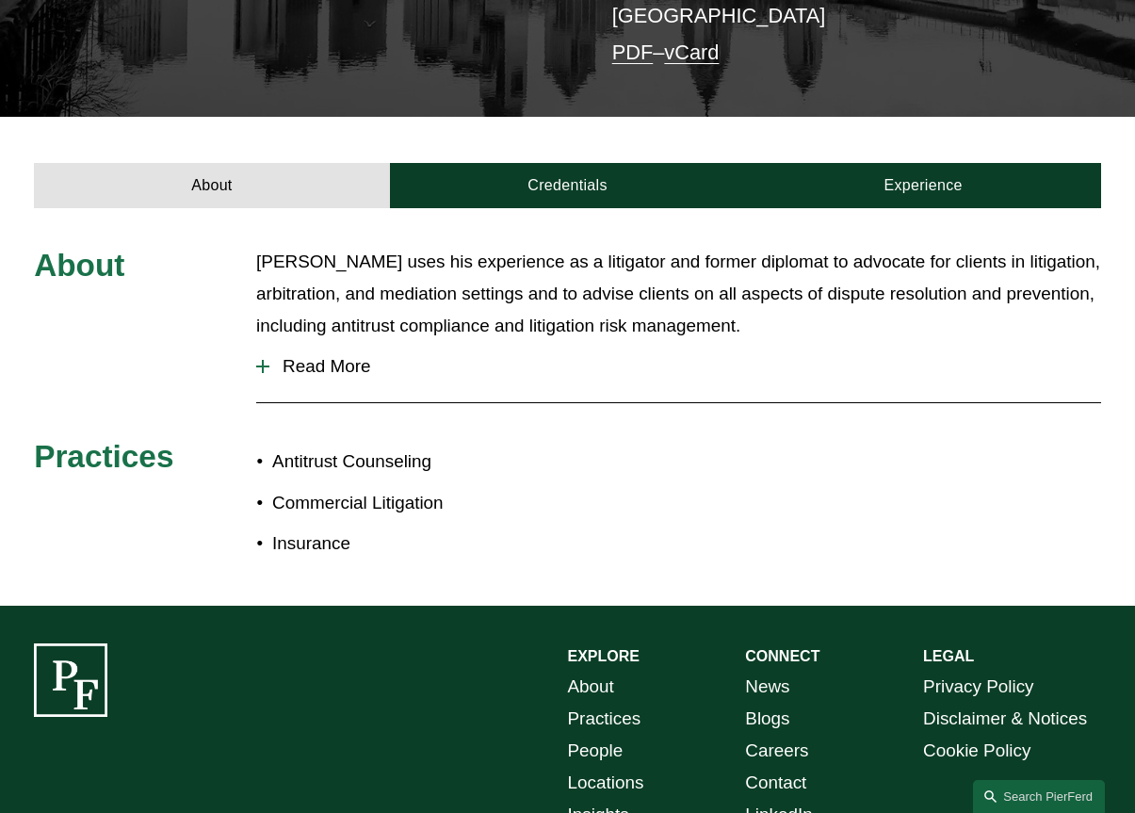
scroll to position [377, 0]
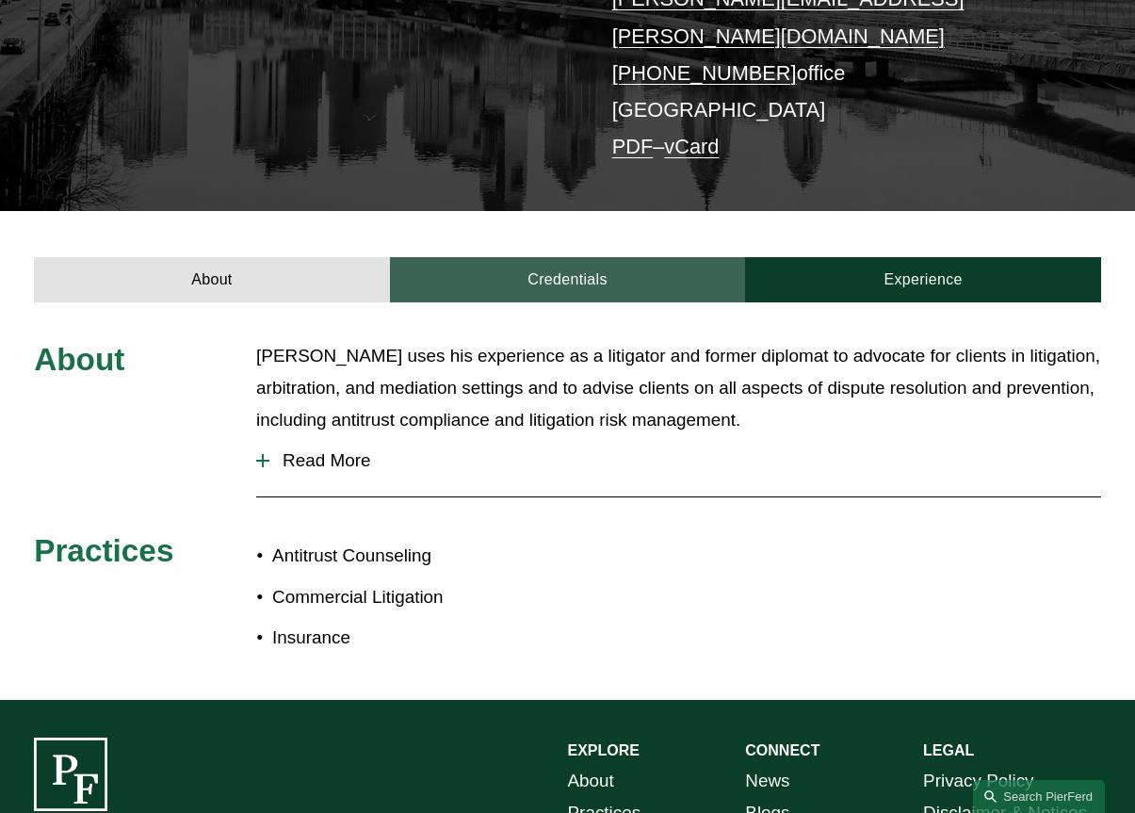
click at [544, 257] on link "Credentials" at bounding box center [568, 280] width 356 height 46
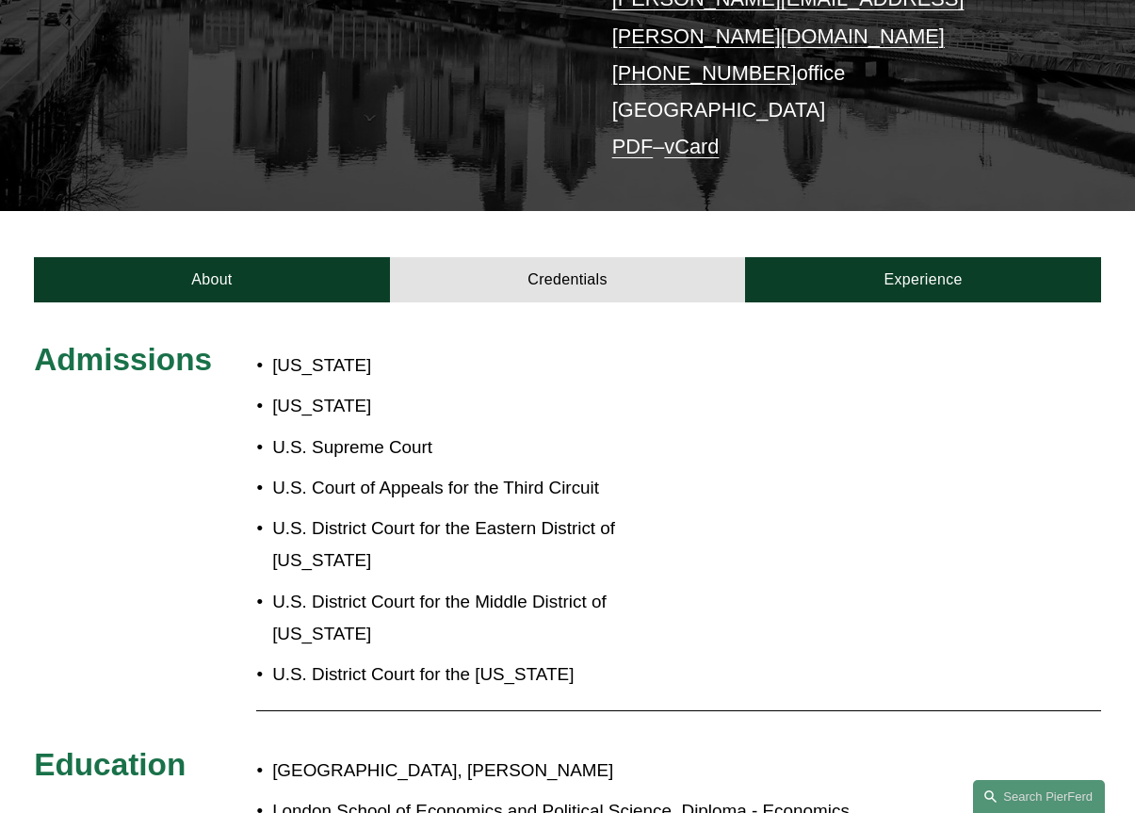
click at [851, 302] on div "Admissions Pennsylvania District of Columbia U.S. Supreme Court U.S. Court of A…" at bounding box center [567, 607] width 1135 height 611
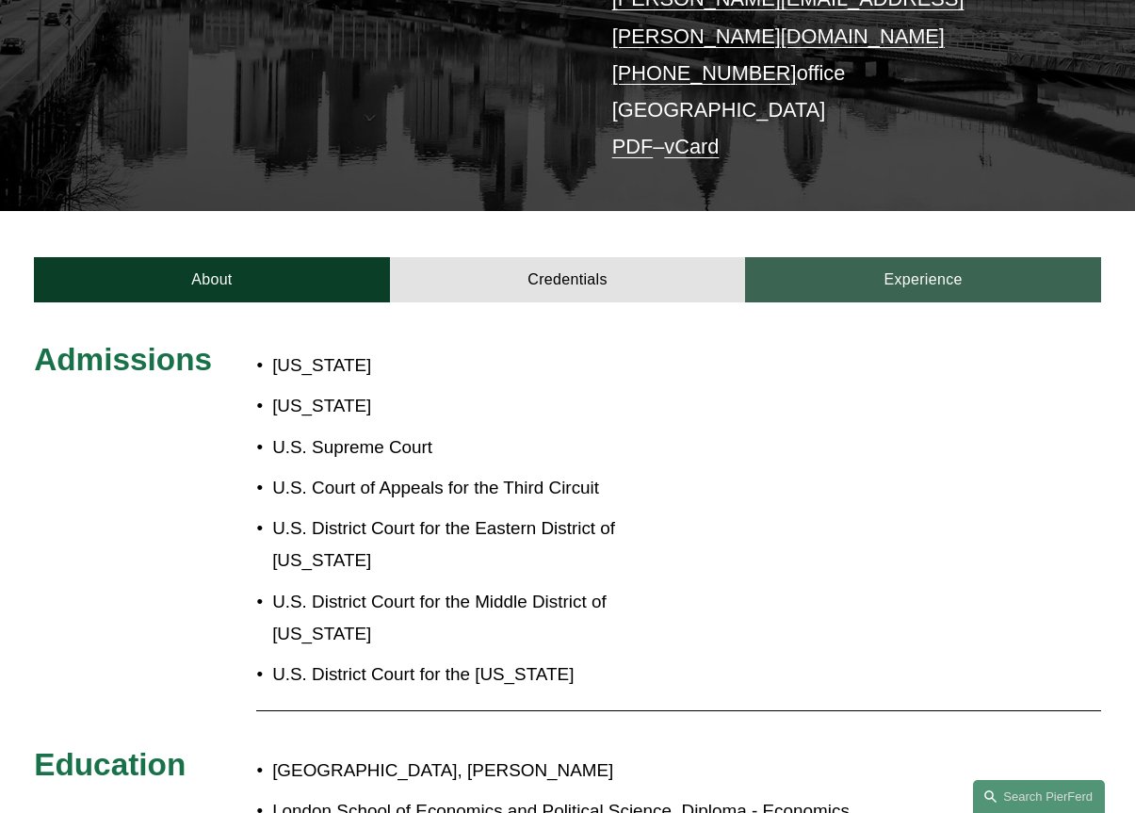
click at [848, 257] on link "Experience" at bounding box center [923, 280] width 356 height 46
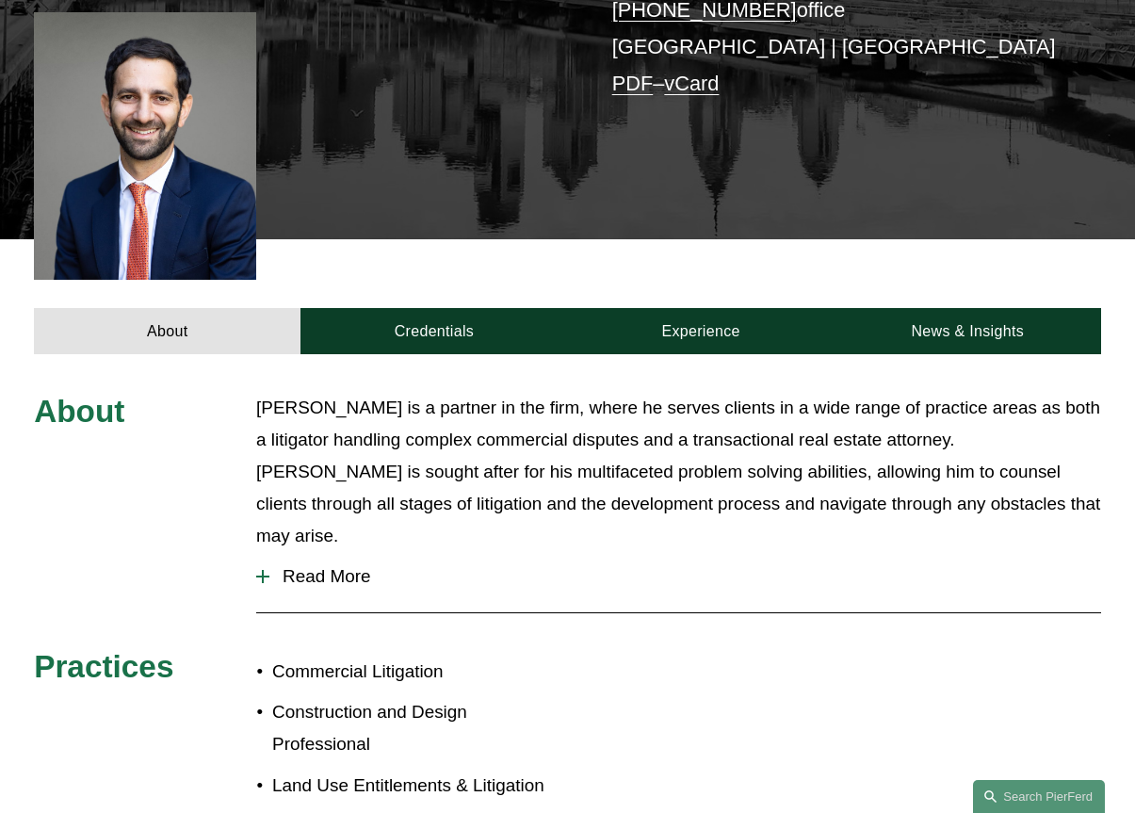
scroll to position [471, 0]
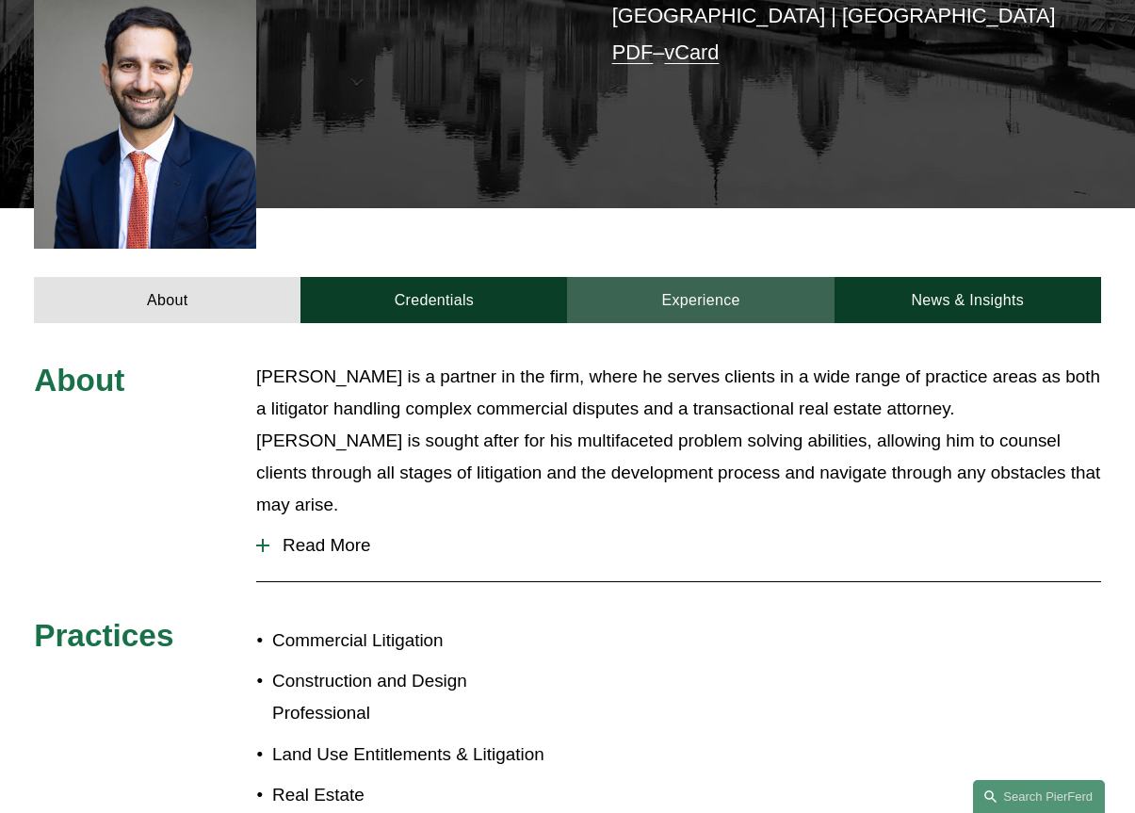
click at [663, 277] on link "Experience" at bounding box center [700, 300] width 267 height 46
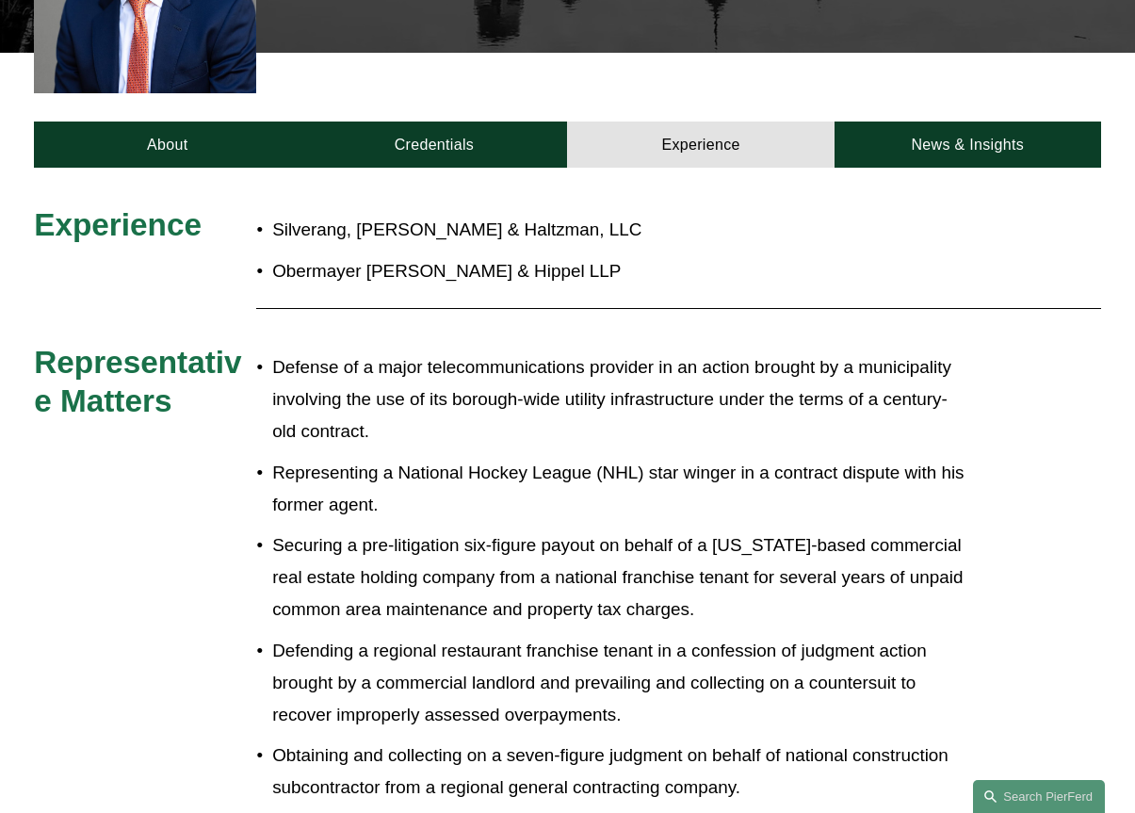
scroll to position [659, 0]
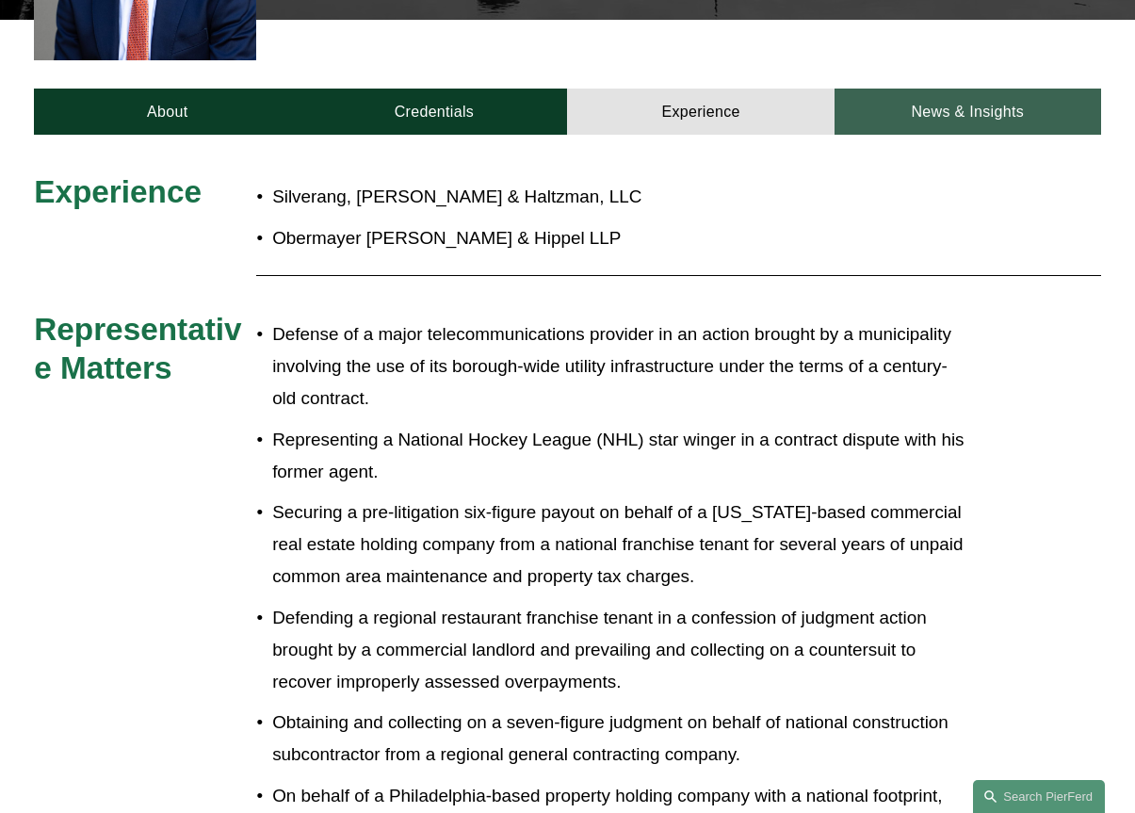
click at [919, 89] on link "News & Insights" at bounding box center [967, 112] width 267 height 46
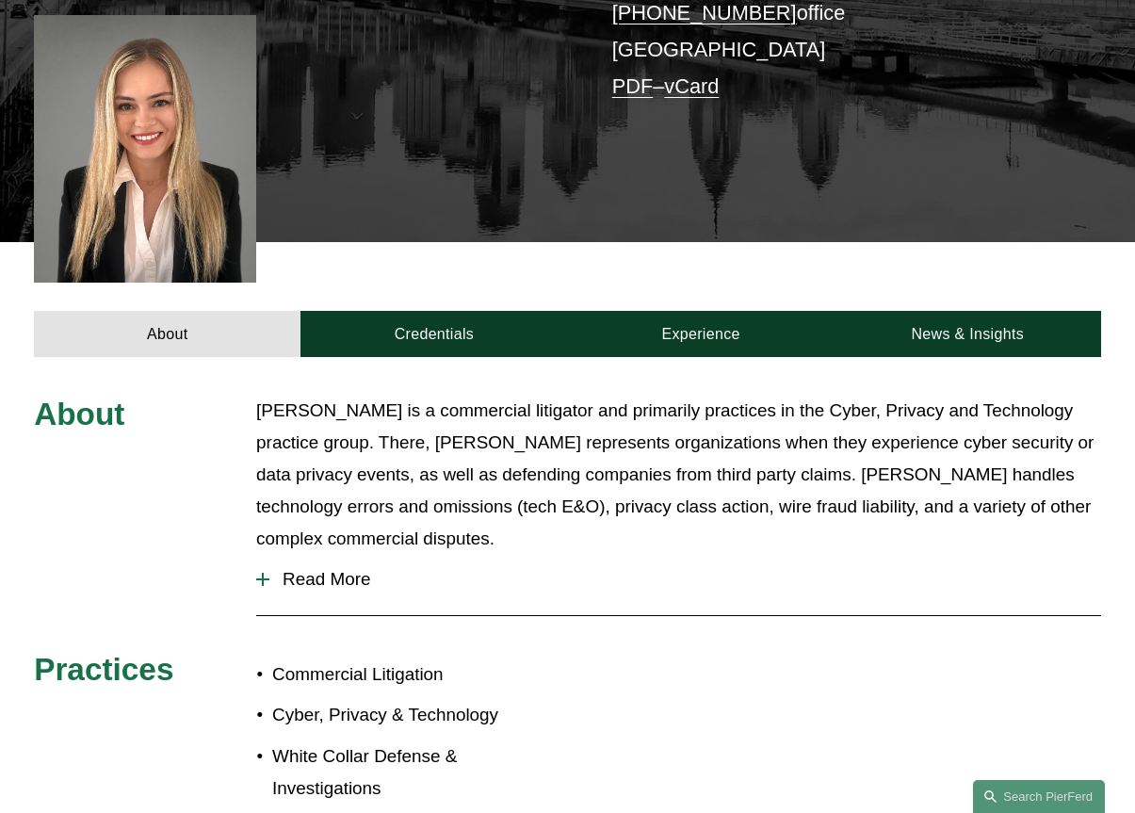
scroll to position [471, 0]
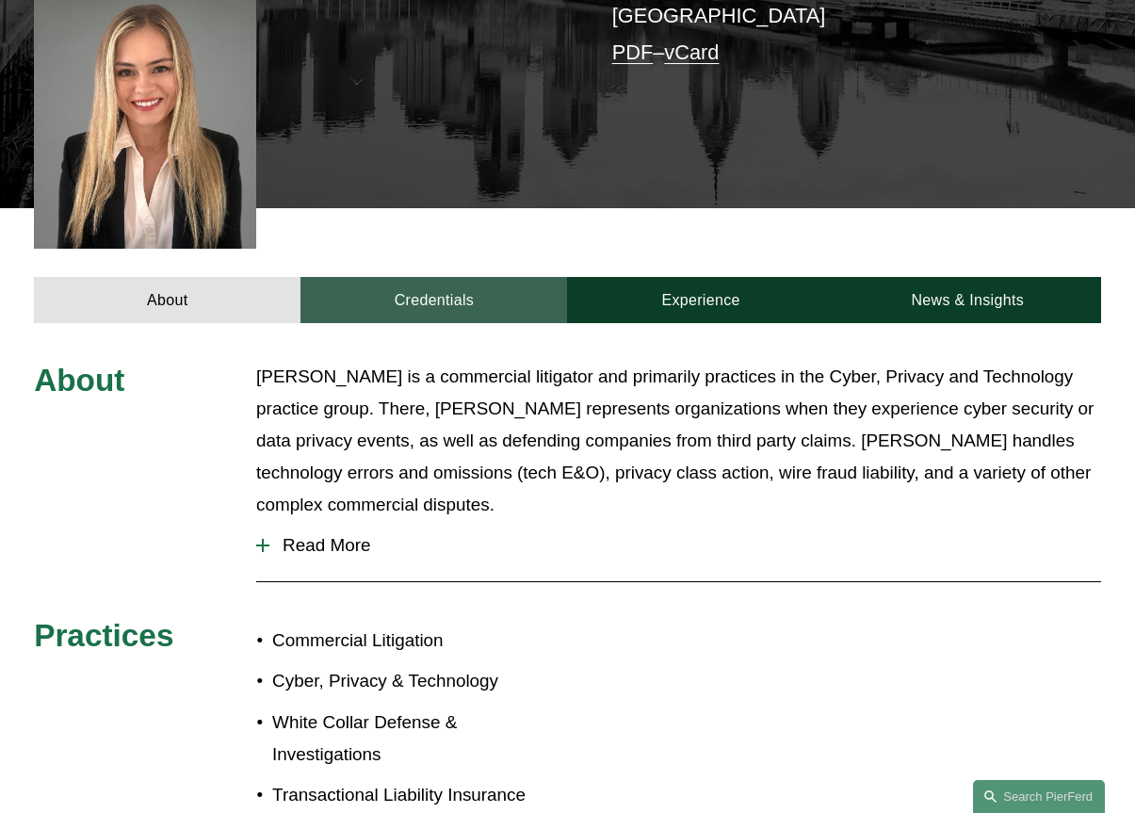
click at [406, 277] on link "Credentials" at bounding box center [433, 300] width 267 height 46
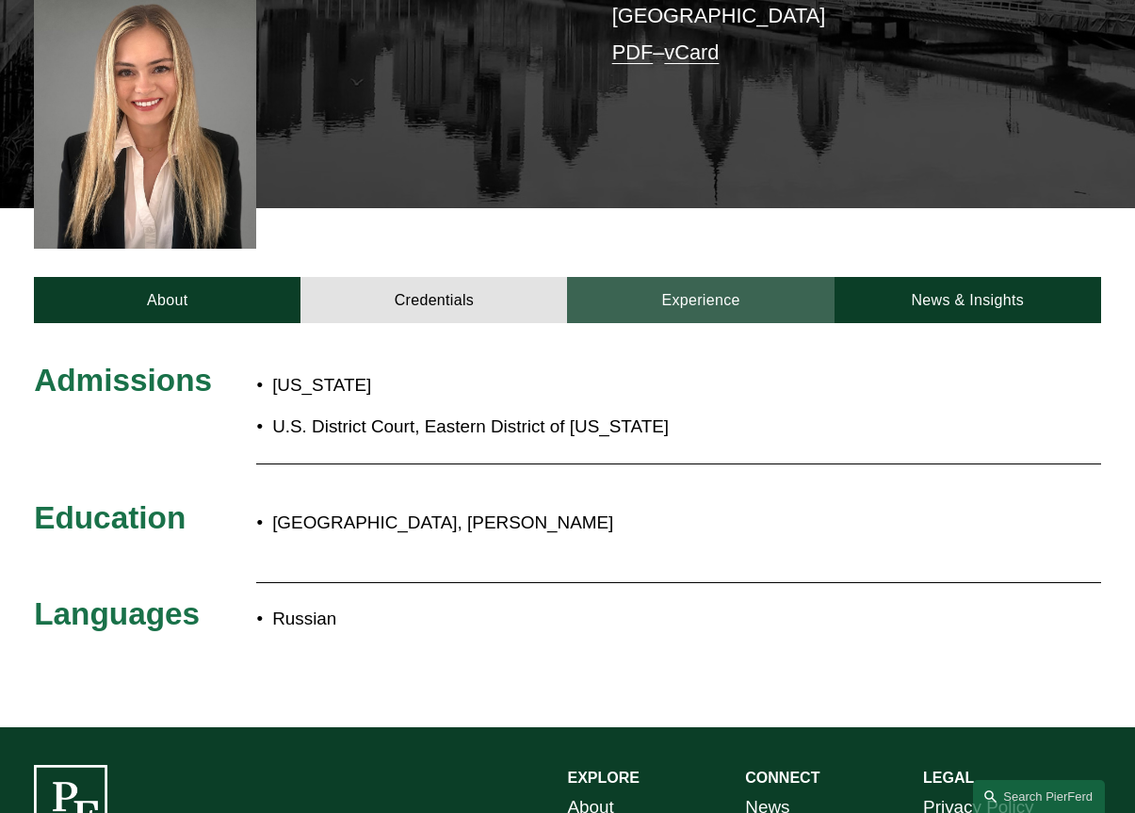
click at [705, 277] on link "Experience" at bounding box center [700, 300] width 267 height 46
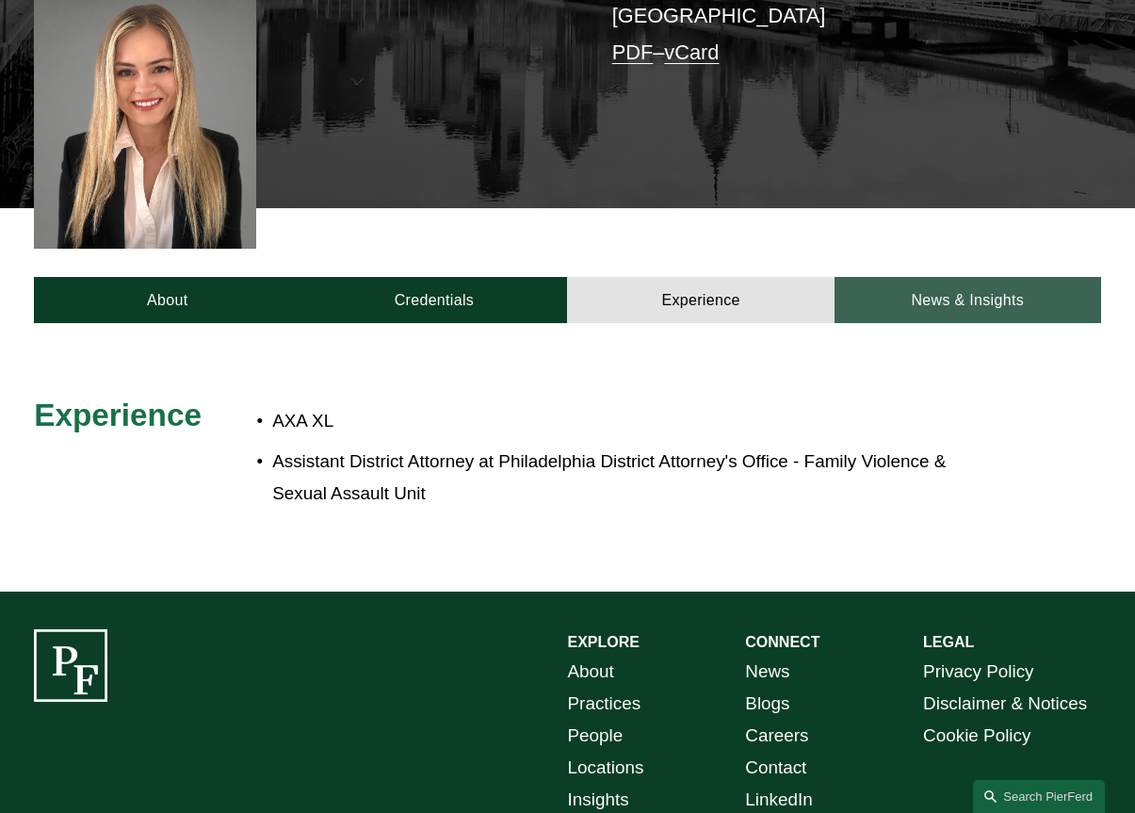
click at [896, 277] on link "News & Insights" at bounding box center [967, 300] width 267 height 46
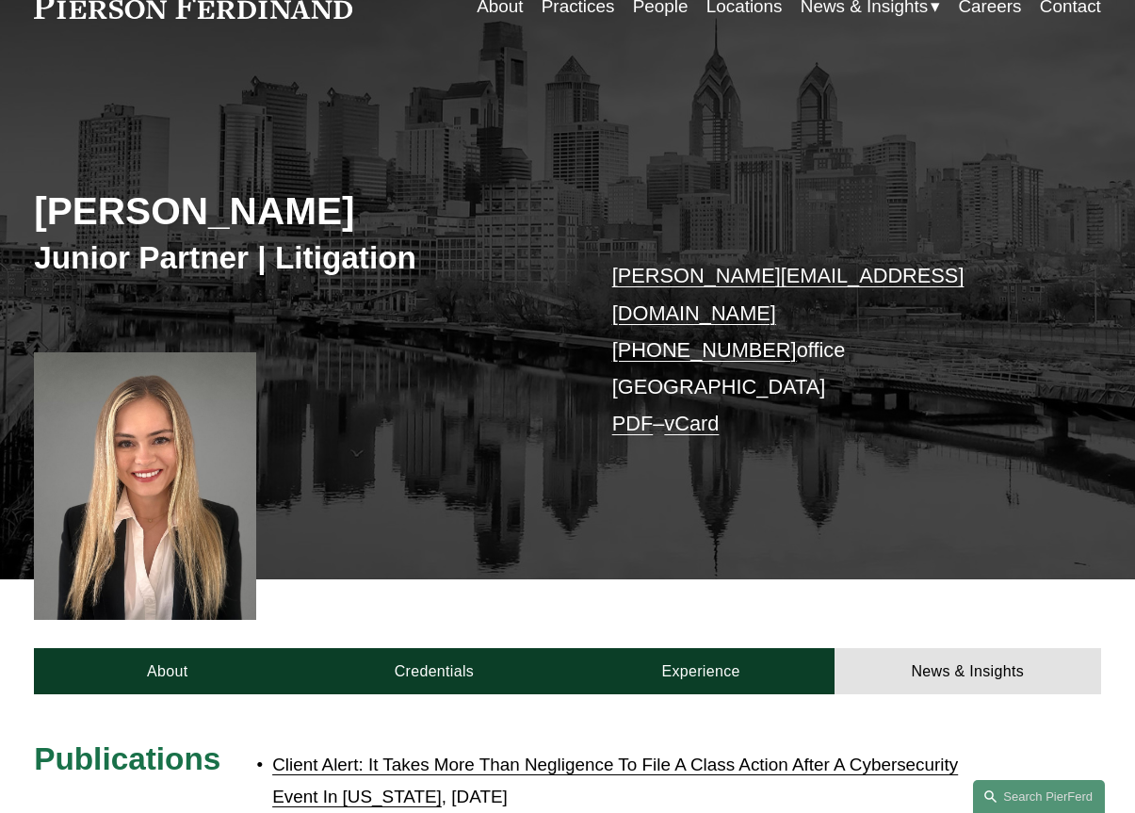
scroll to position [94, 0]
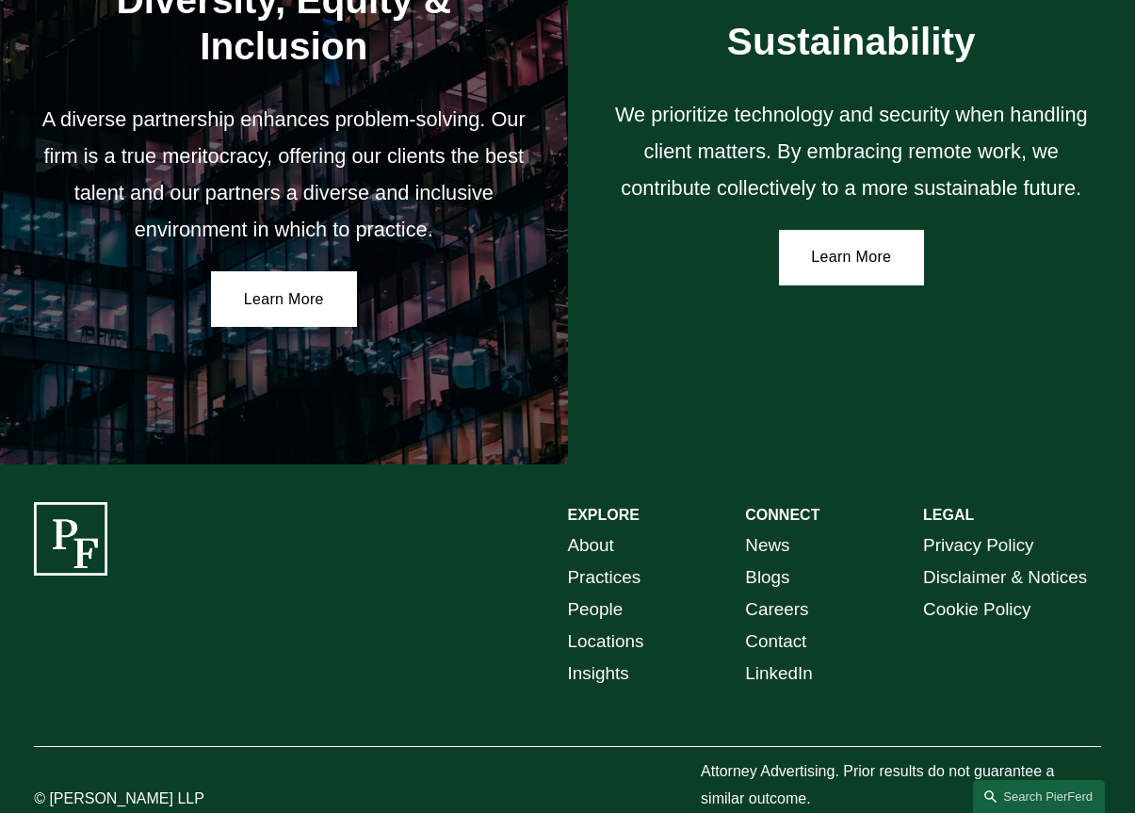
scroll to position [3005, 0]
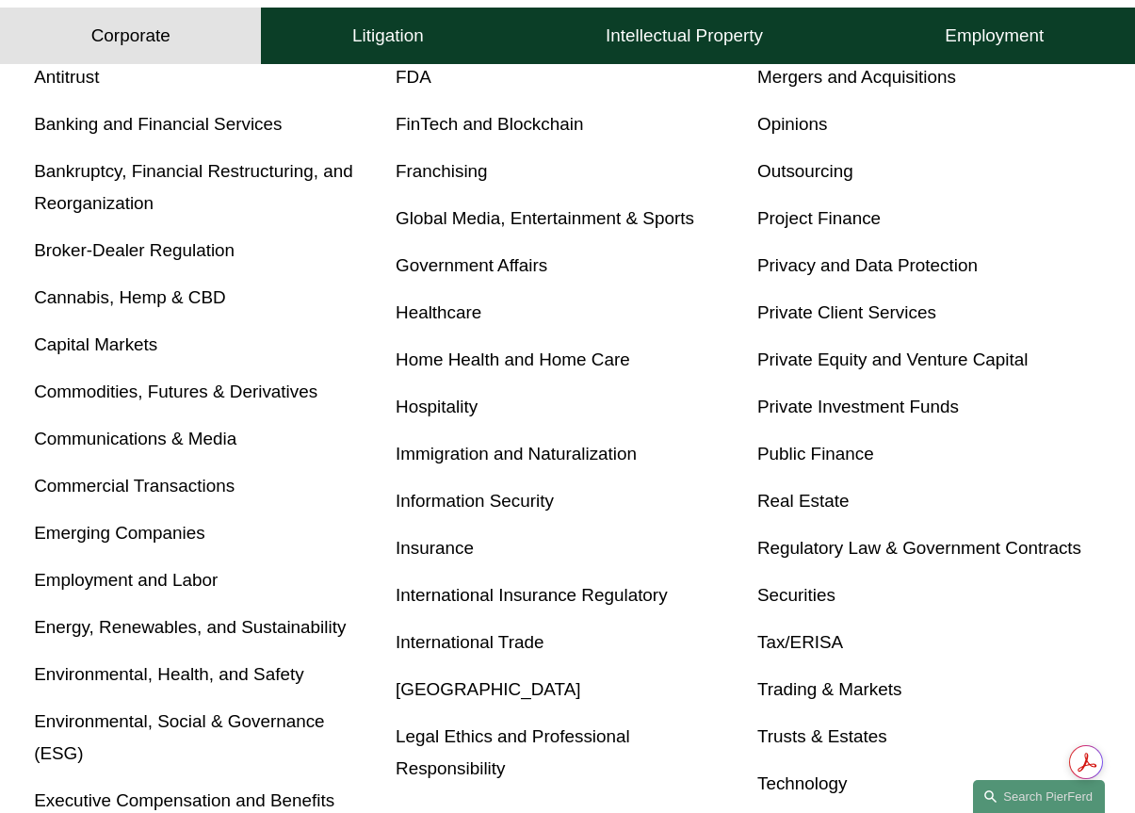
scroll to position [565, 0]
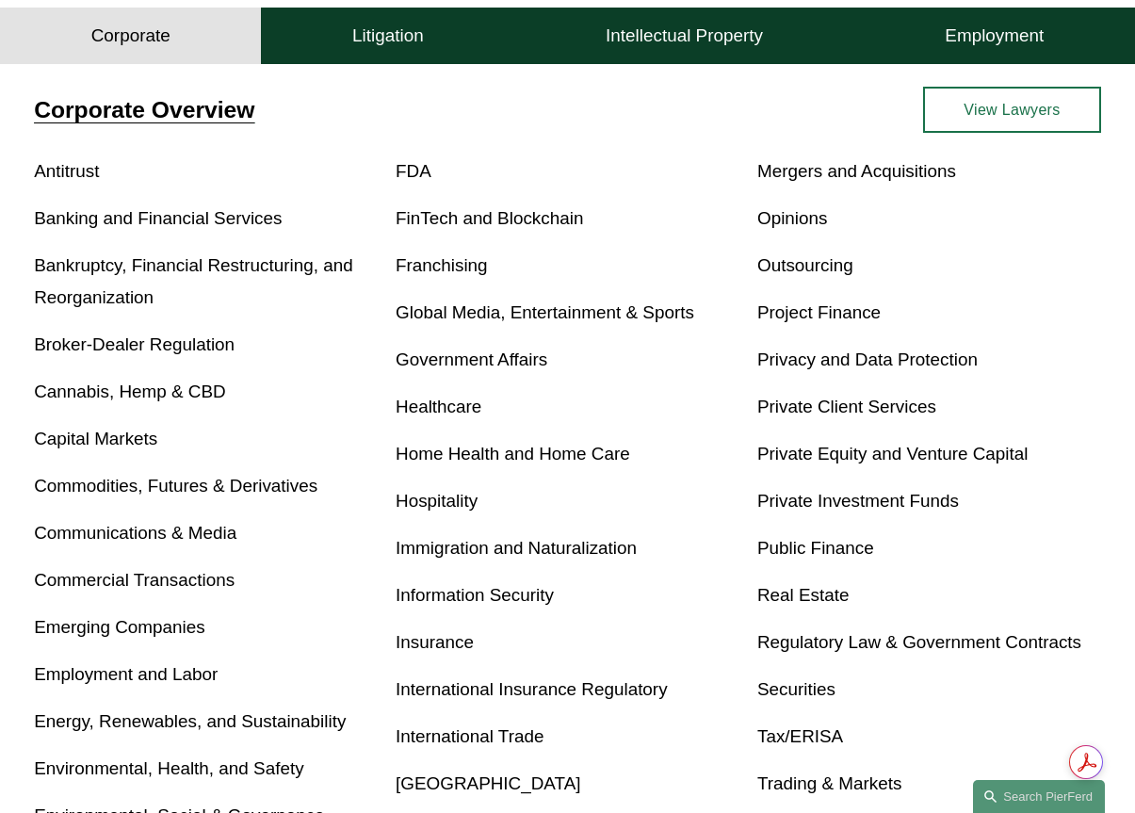
click at [475, 654] on p "Insurance" at bounding box center [568, 642] width 344 height 32
click at [459, 652] on link "Insurance" at bounding box center [435, 642] width 78 height 20
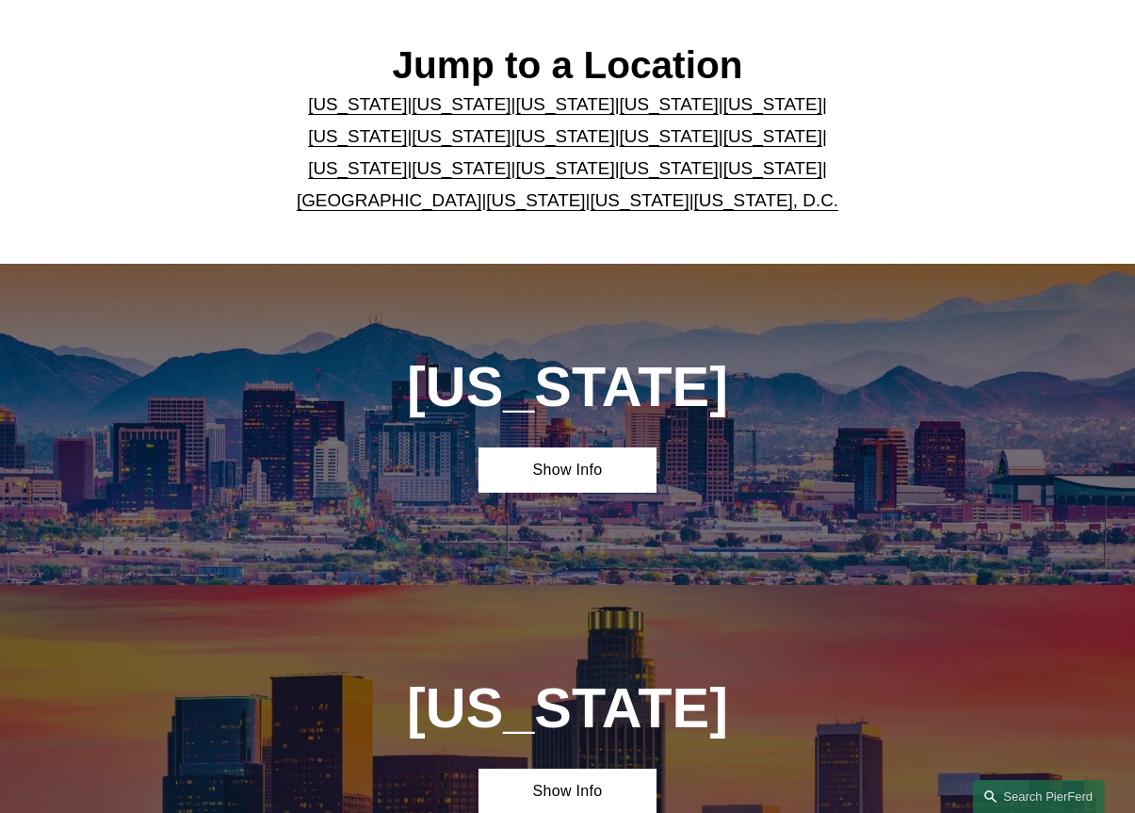
click at [620, 171] on link "[US_STATE]" at bounding box center [669, 168] width 99 height 20
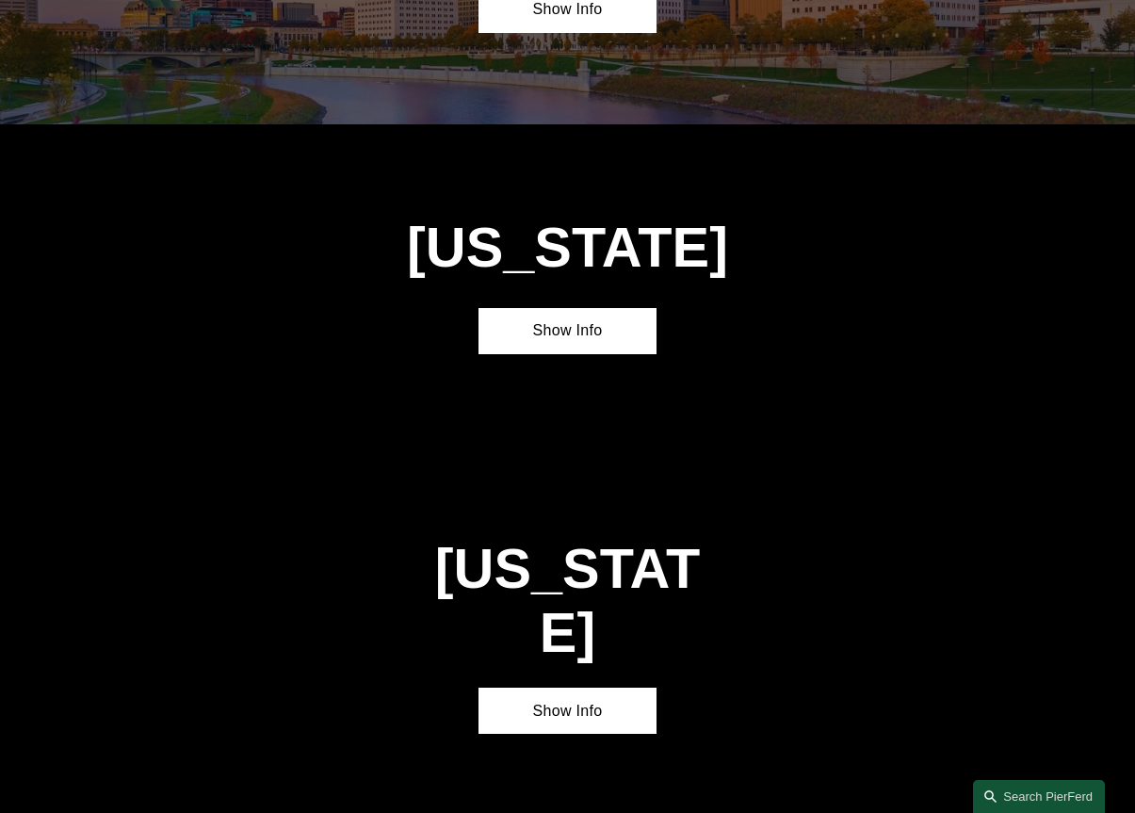
scroll to position [4962, 0]
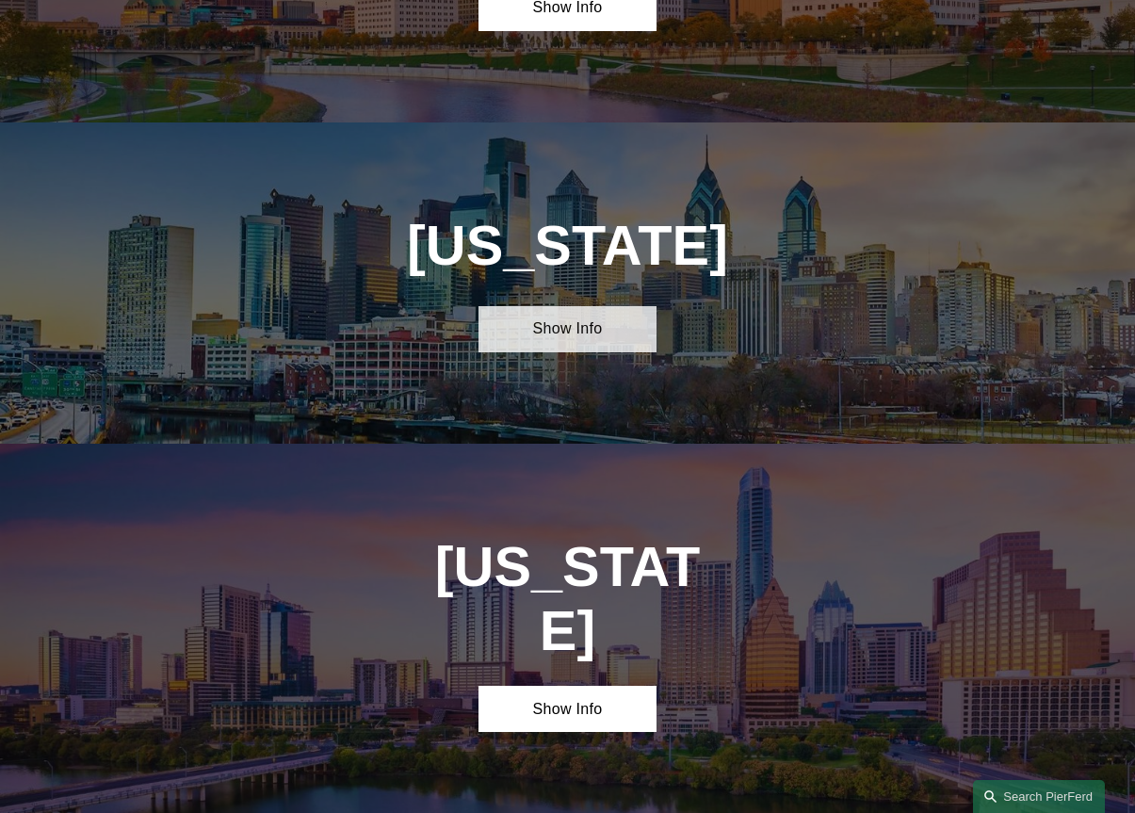
click at [598, 306] on link "Show Info" at bounding box center [567, 329] width 178 height 46
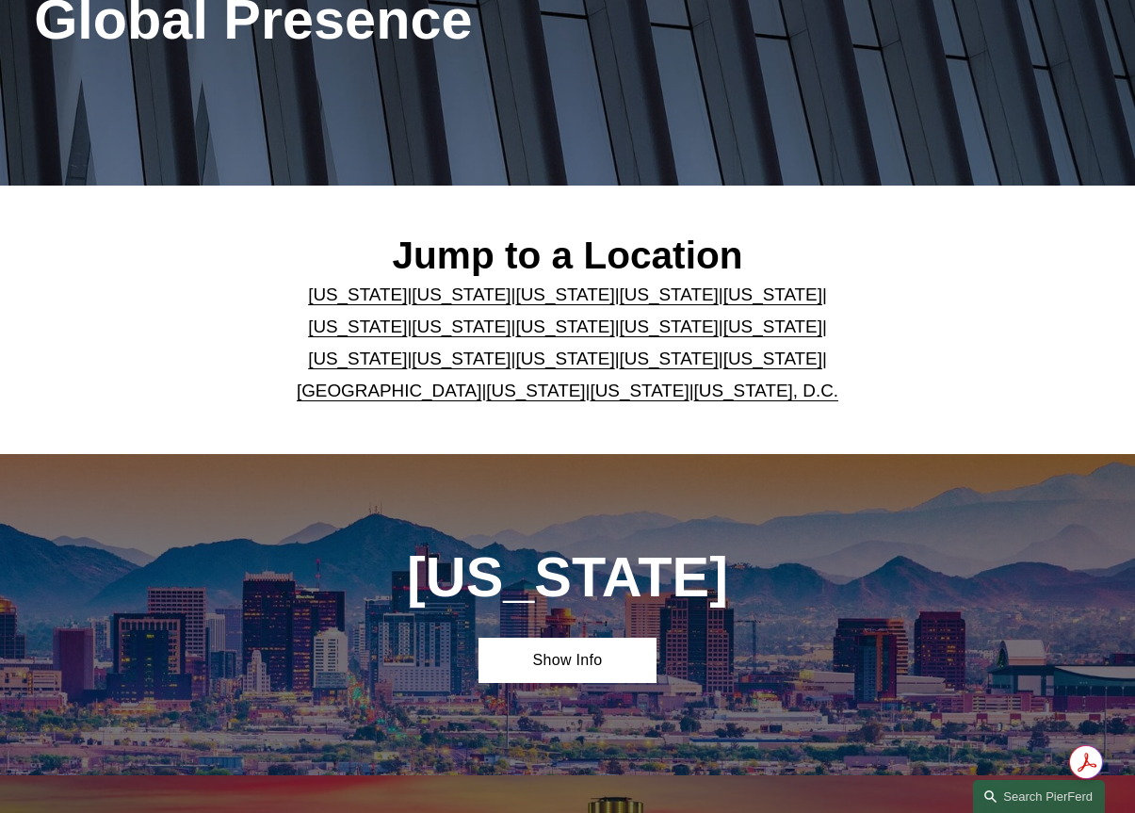
scroll to position [0, 0]
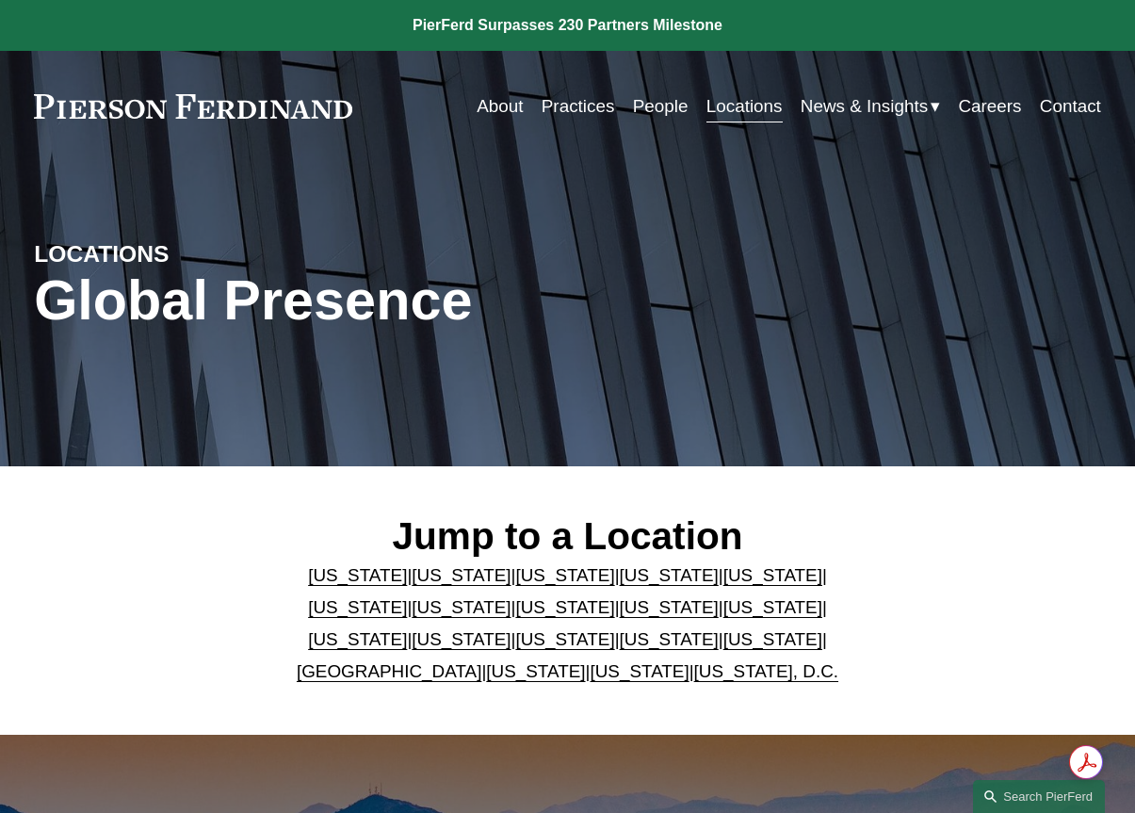
click at [407, 629] on link "[US_STATE]" at bounding box center [357, 639] width 99 height 20
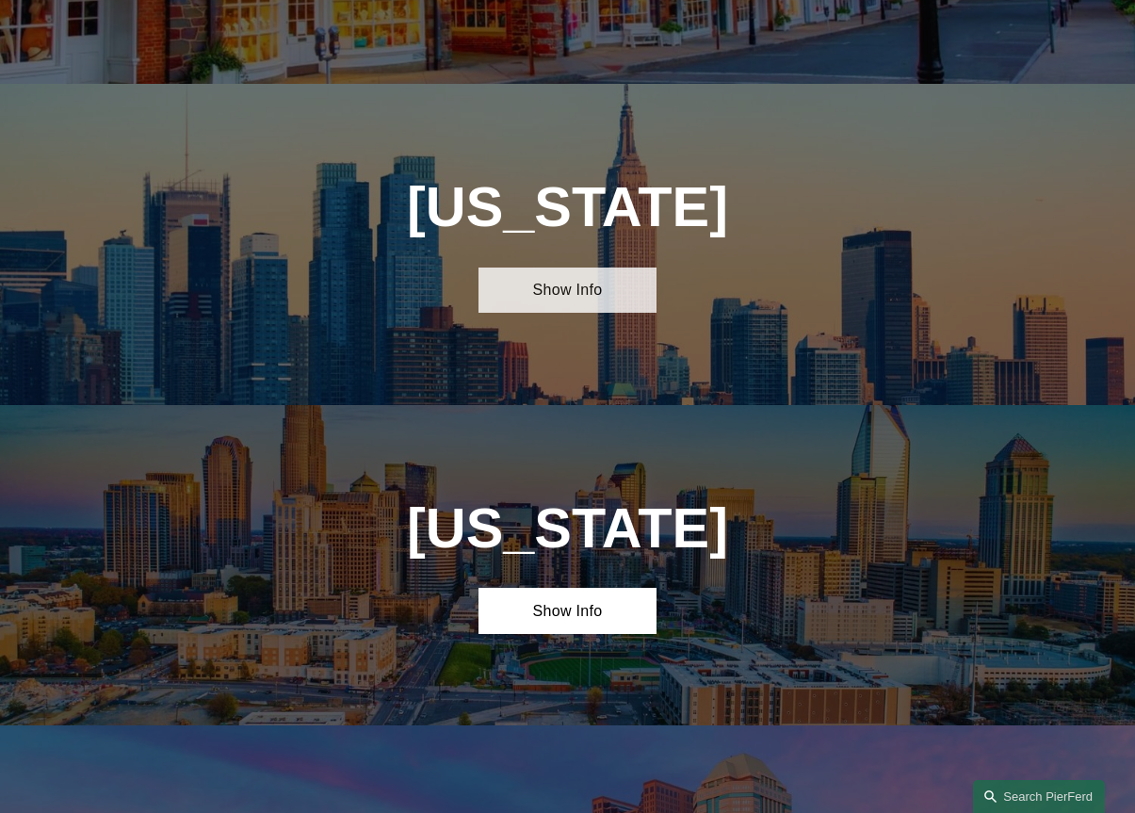
scroll to position [3987, 0]
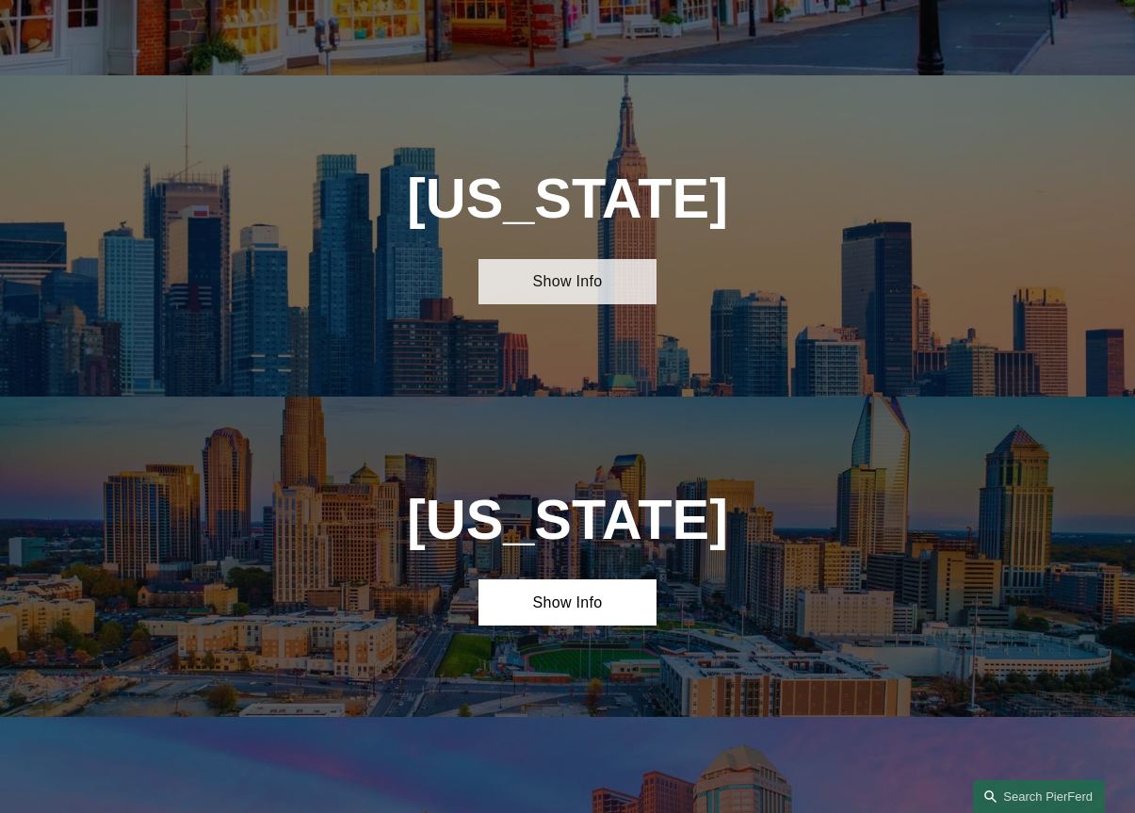
click at [593, 259] on link "Show Info" at bounding box center [567, 282] width 178 height 46
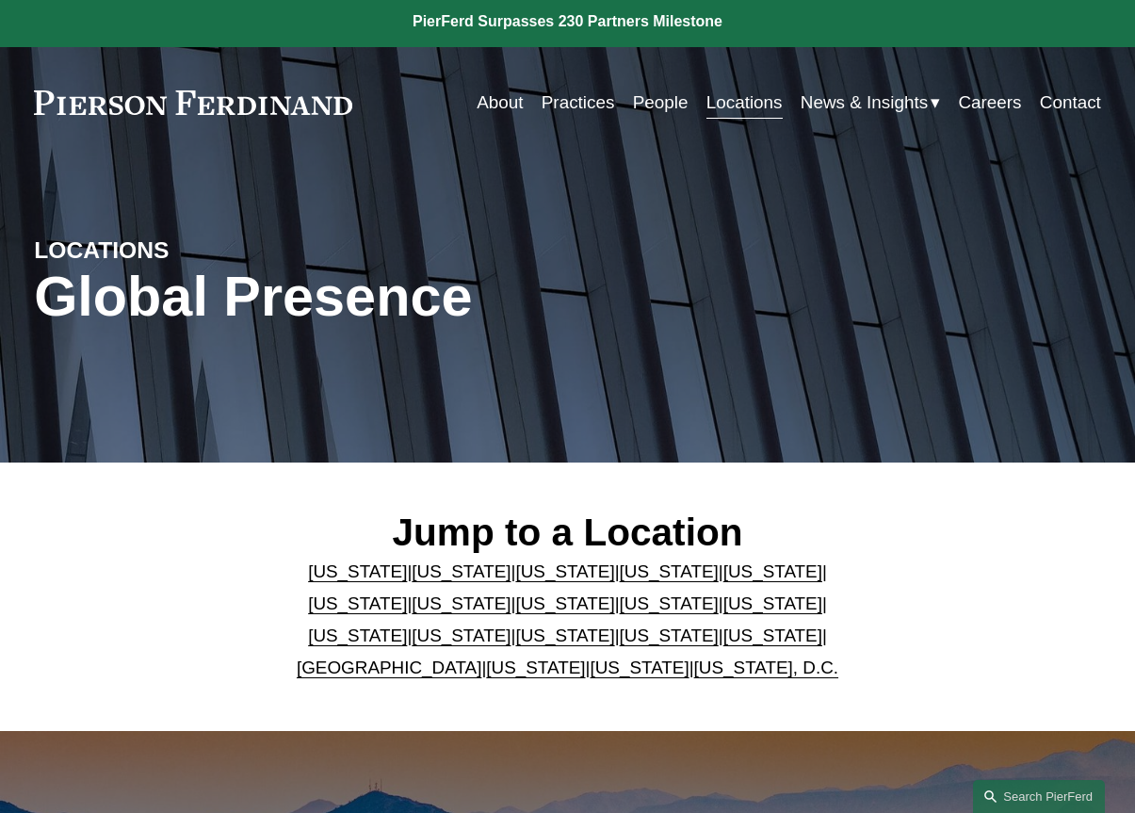
scroll to position [0, 0]
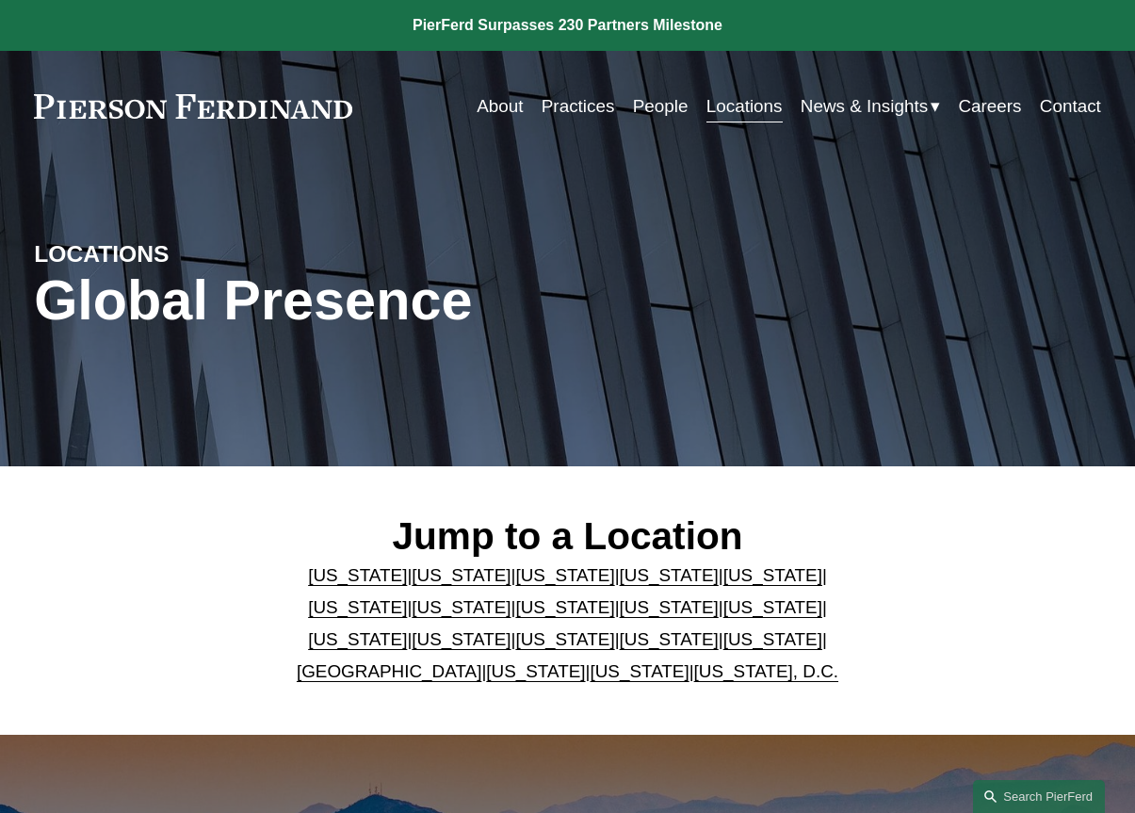
click at [509, 110] on link "About" at bounding box center [500, 107] width 46 height 36
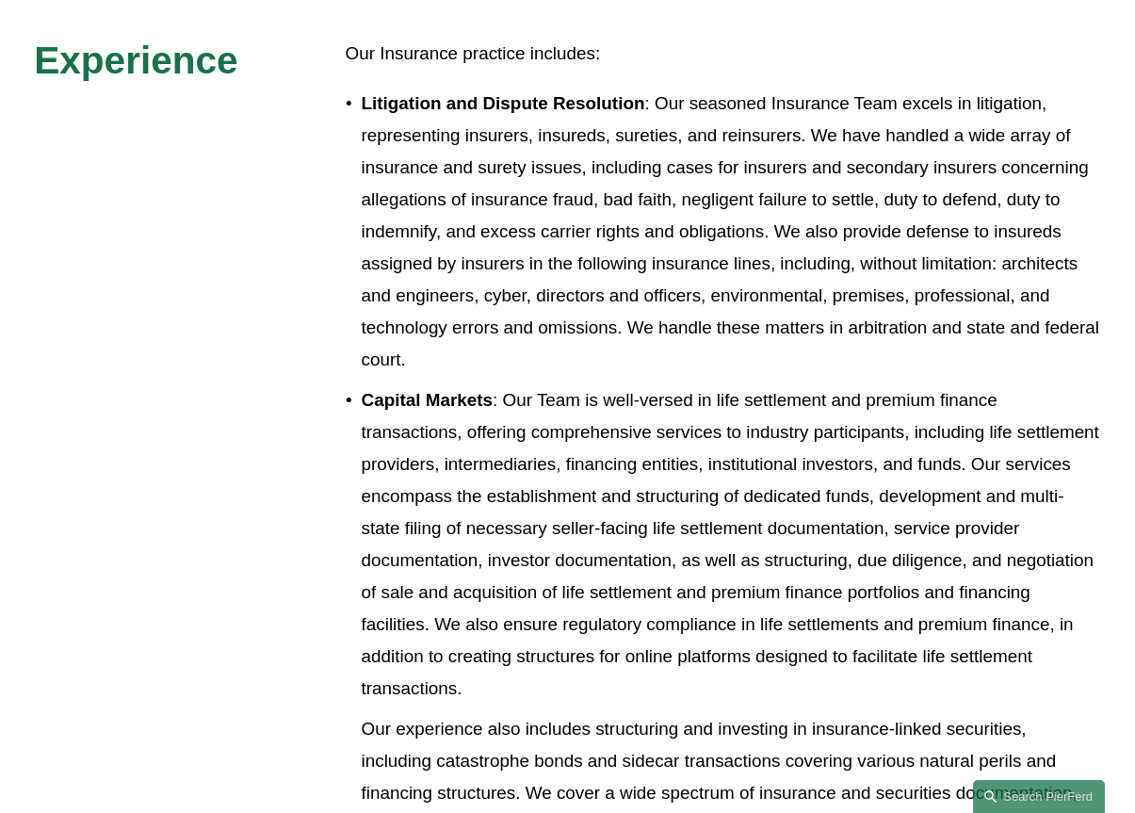
scroll to position [1036, 0]
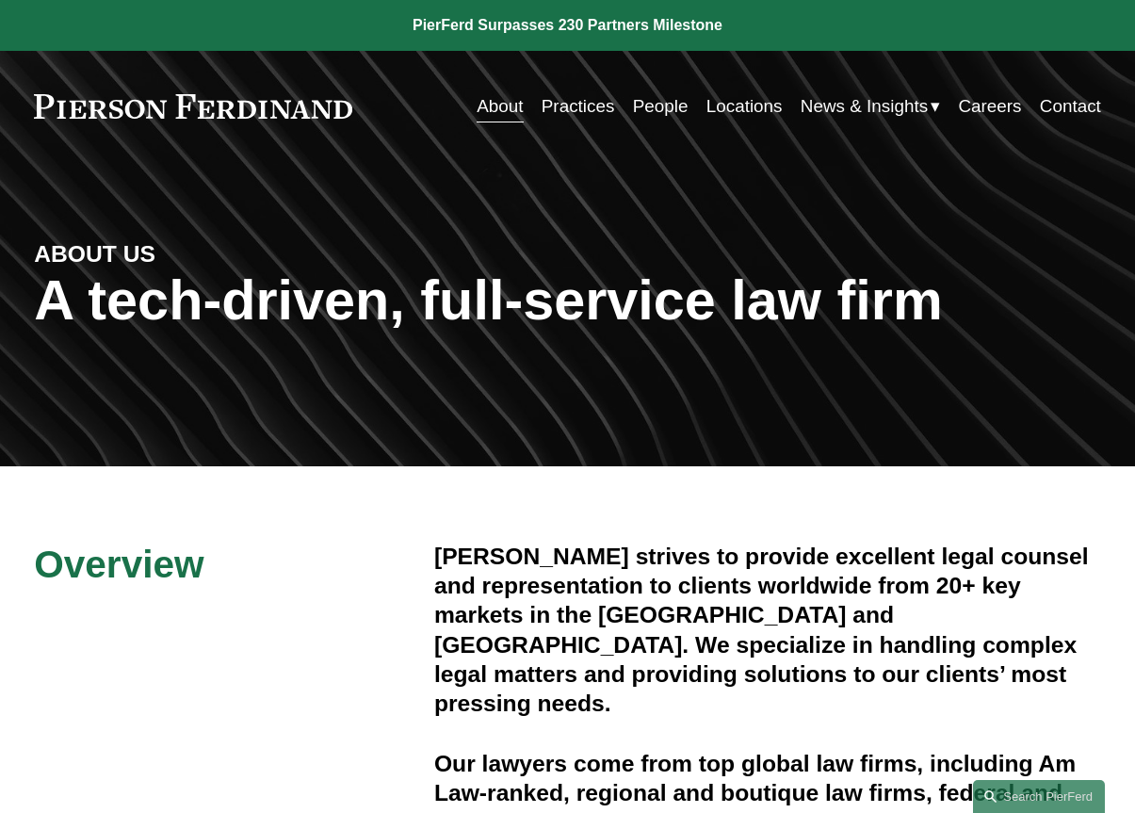
click at [894, 101] on span "News & Insights" at bounding box center [863, 106] width 127 height 32
click at [0, 0] on span "News" at bounding box center [0, 0] width 0 height 0
